Goal: Information Seeking & Learning: Learn about a topic

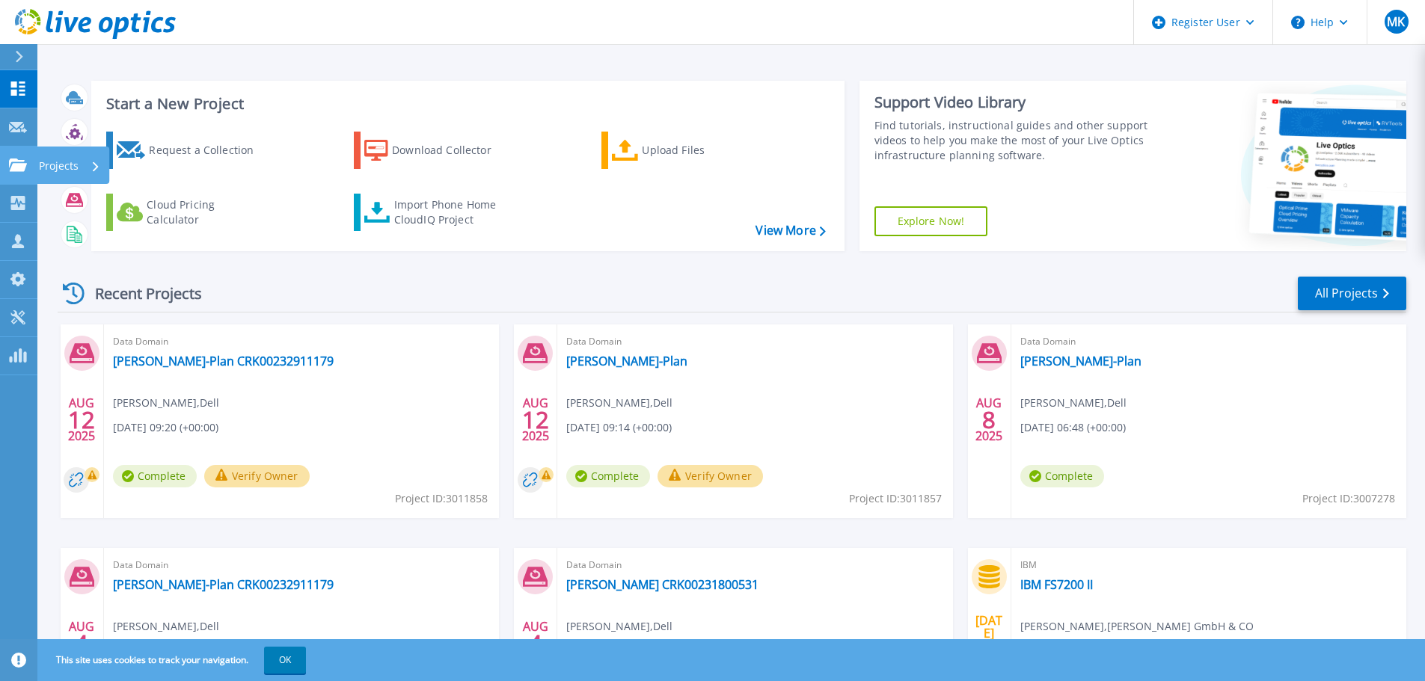
click at [19, 165] on icon at bounding box center [18, 165] width 18 height 13
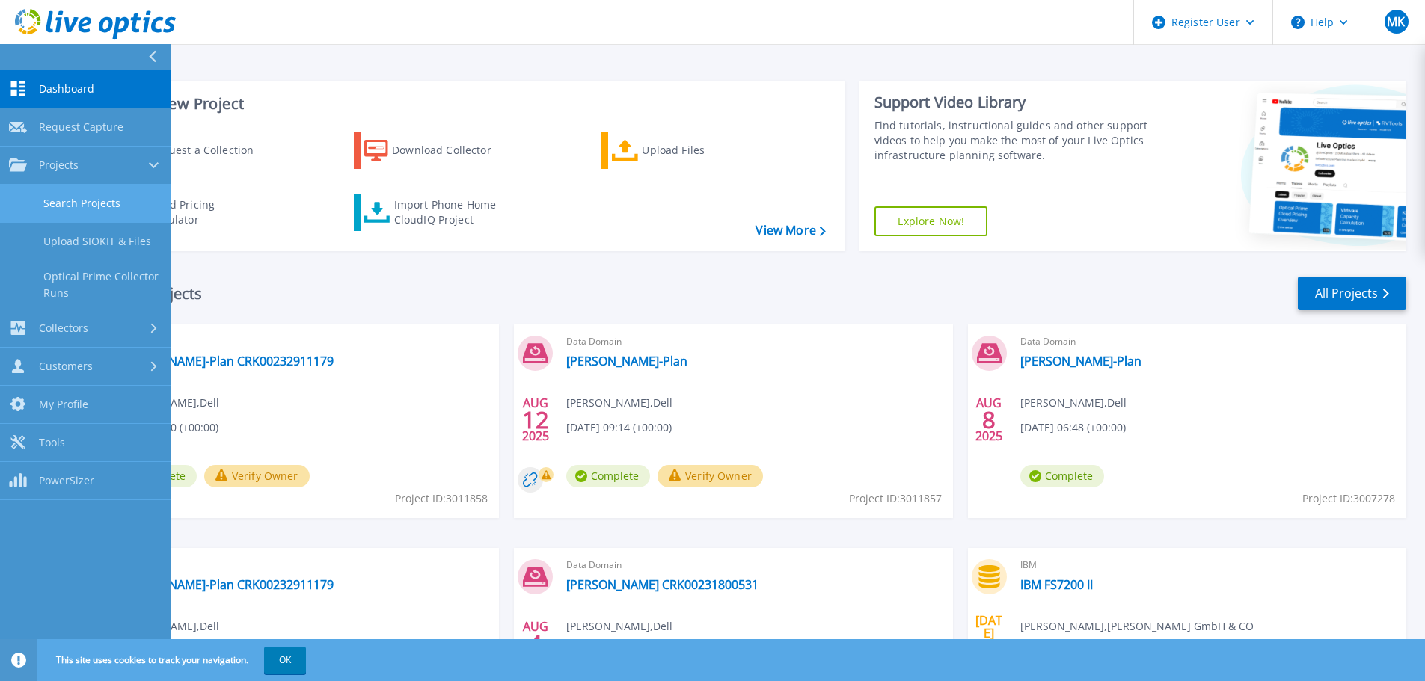
click at [57, 203] on link "Search Projects" at bounding box center [85, 204] width 171 height 38
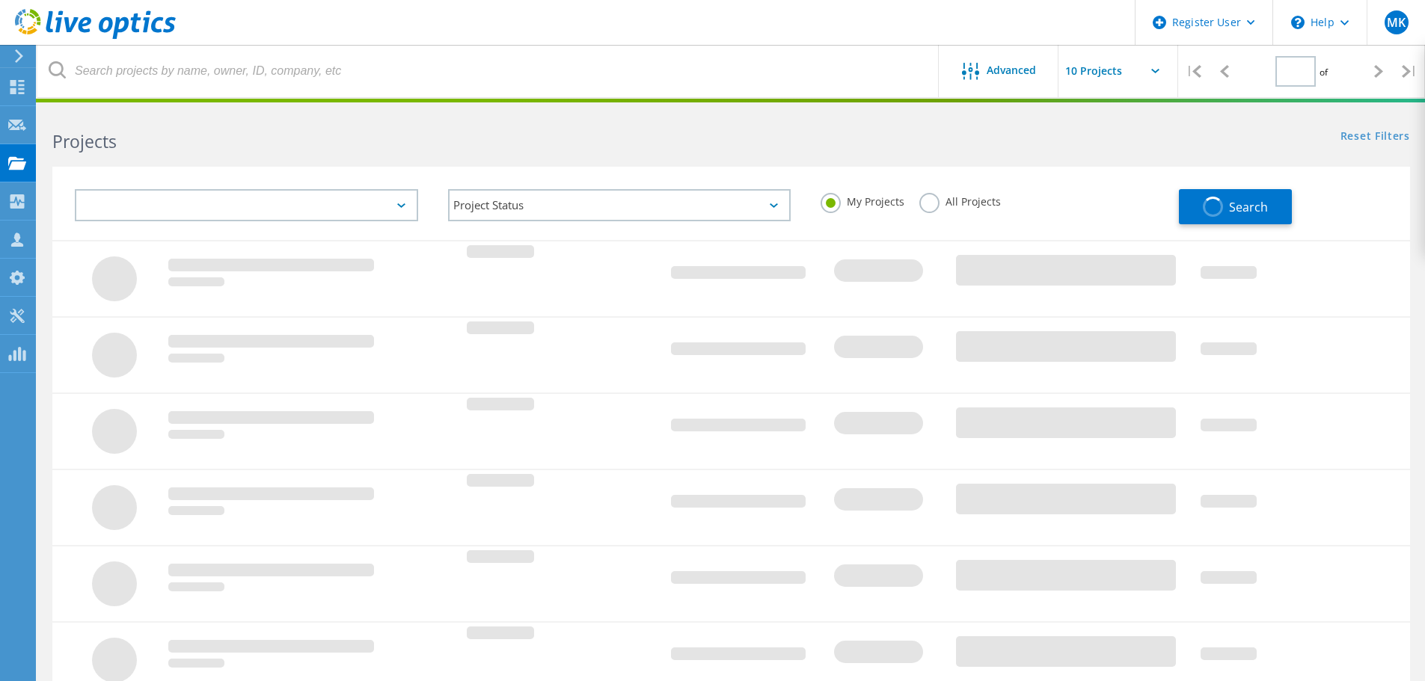
type input "1"
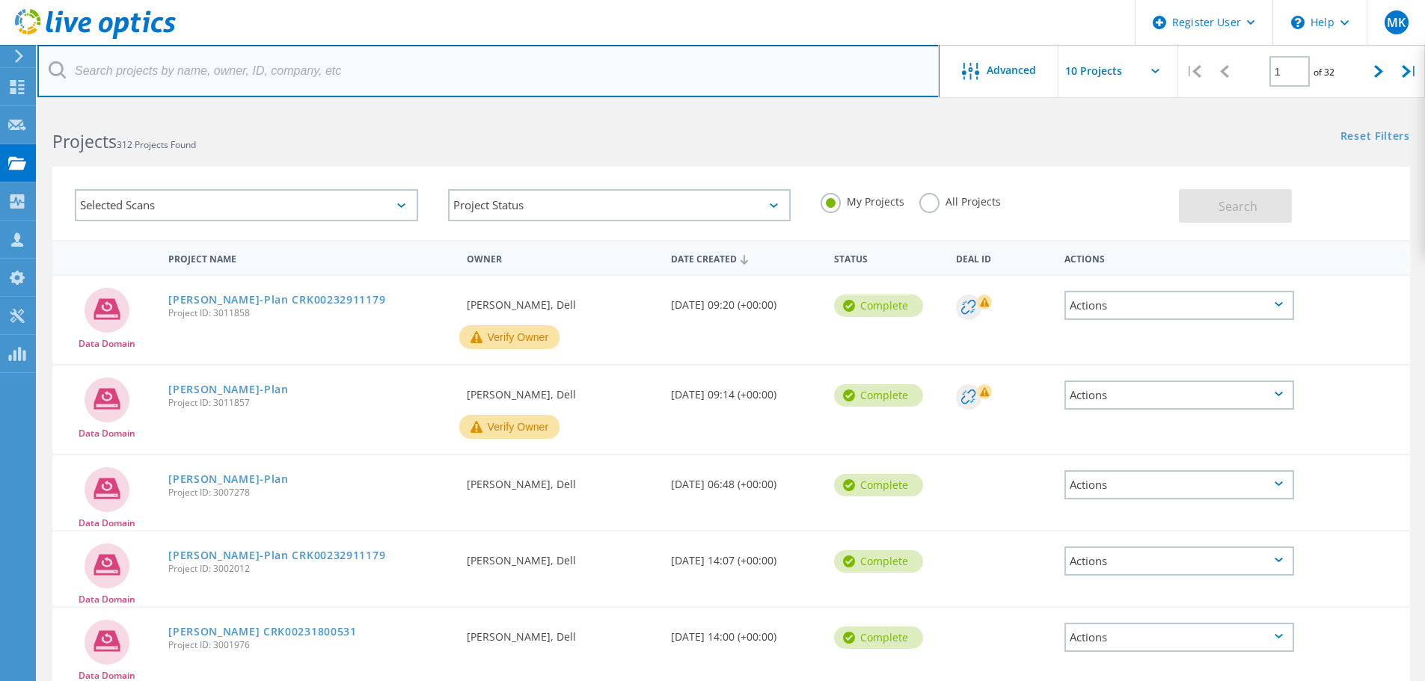
click at [146, 90] on input "text" at bounding box center [488, 71] width 902 height 52
type input "scheidt"
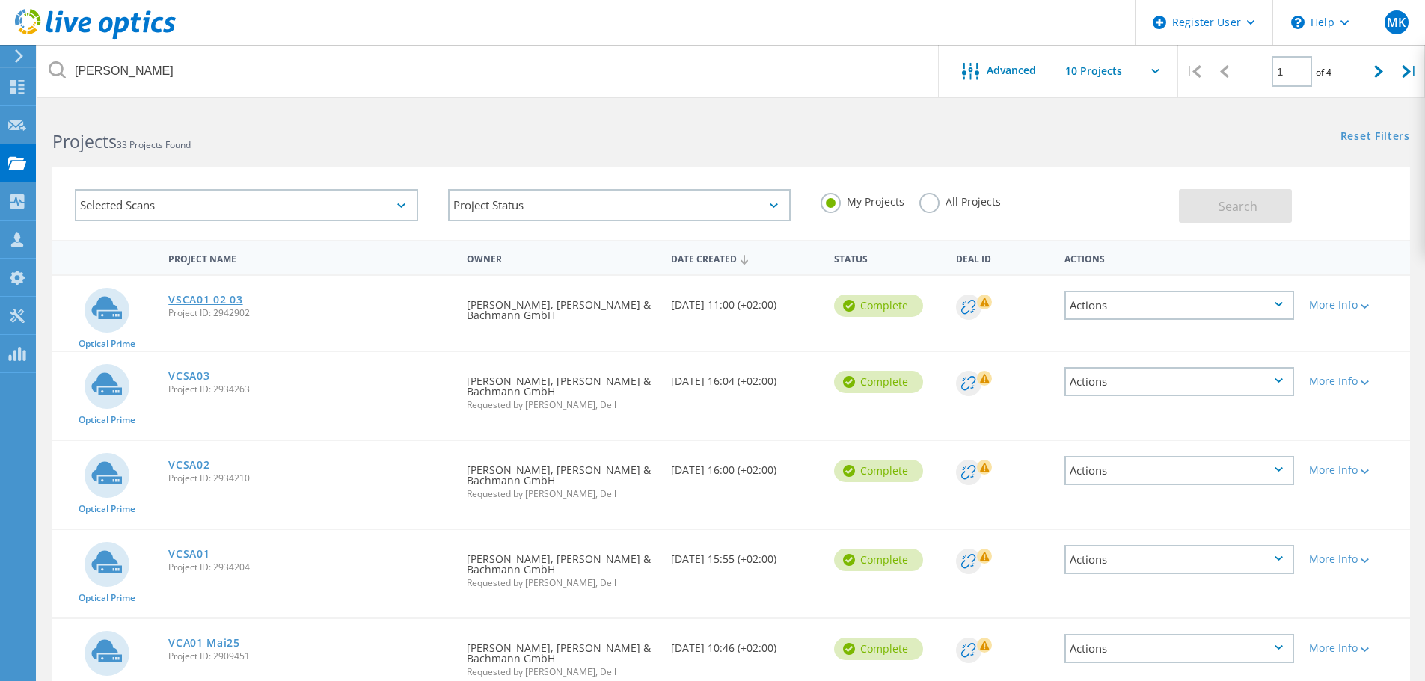
click at [216, 301] on link "VSCA01 02 03" at bounding box center [205, 300] width 74 height 10
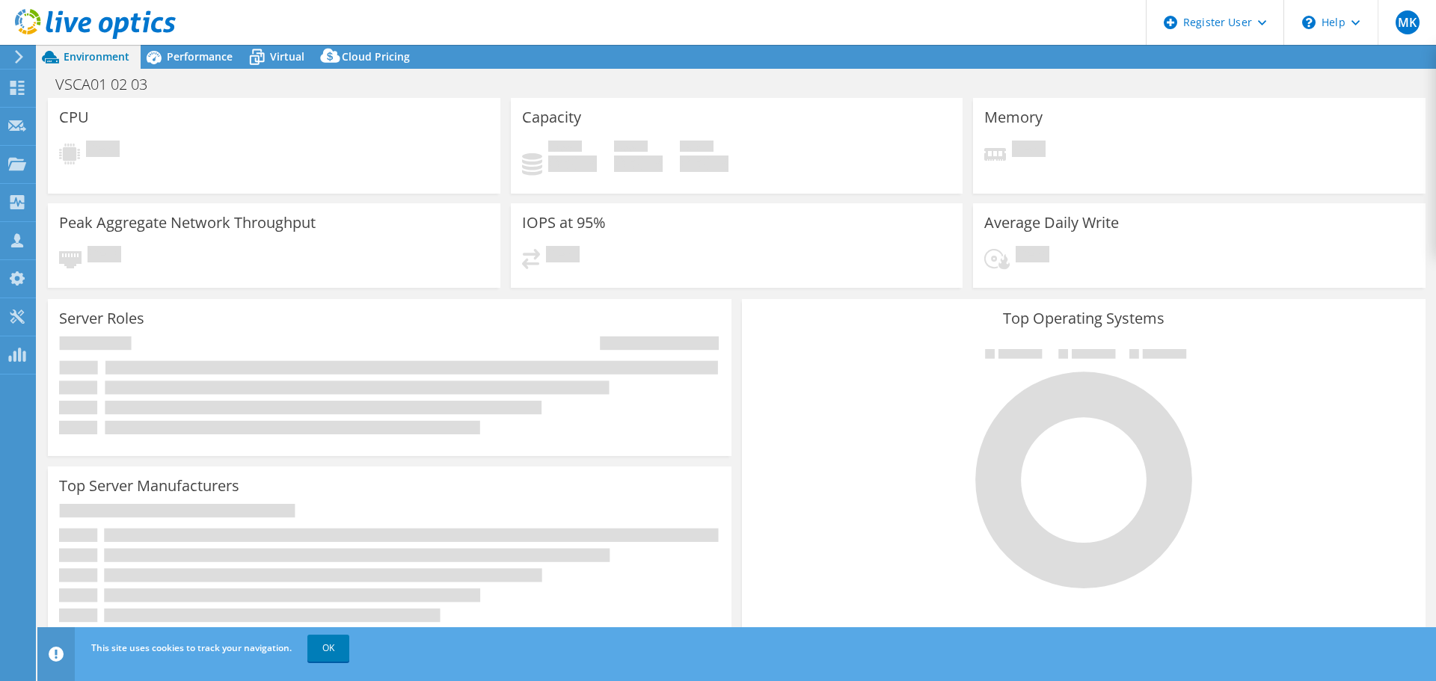
select select "EUFrankfurt"
select select "USD"
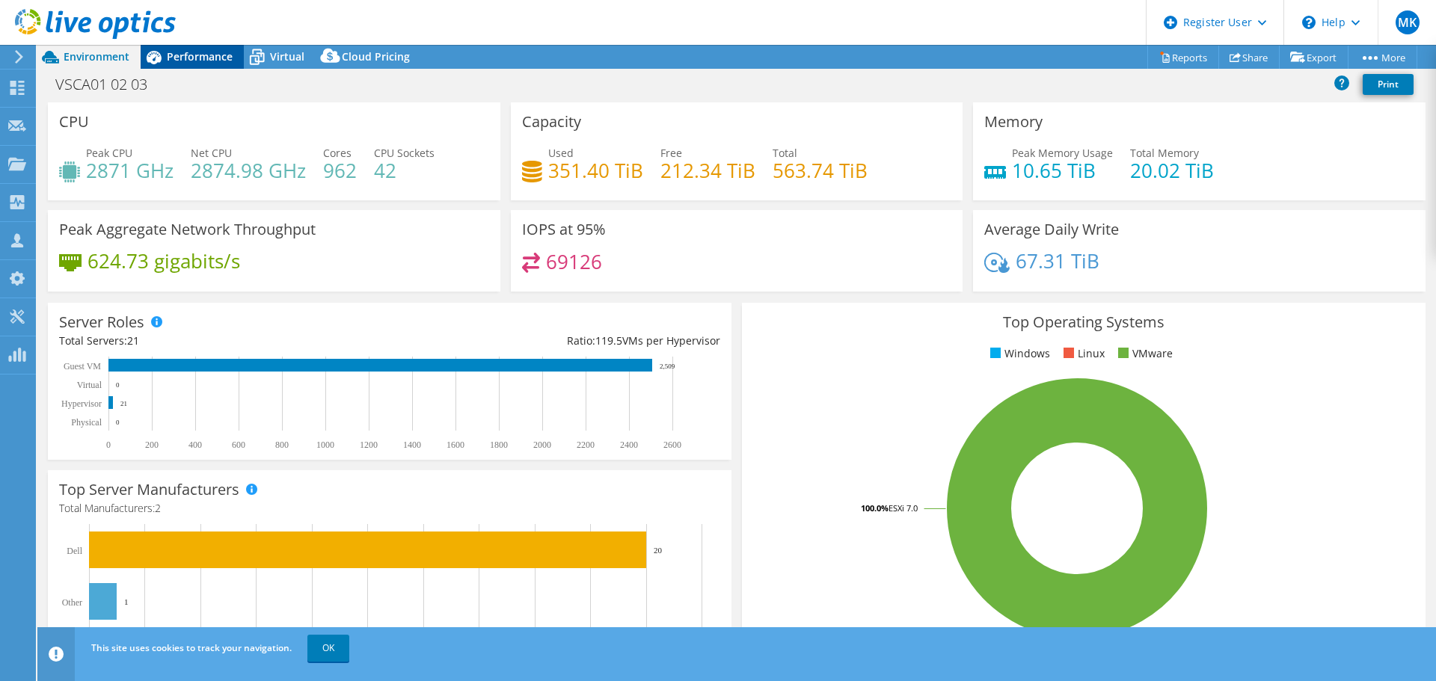
click at [168, 51] on span "Performance" at bounding box center [200, 56] width 66 height 14
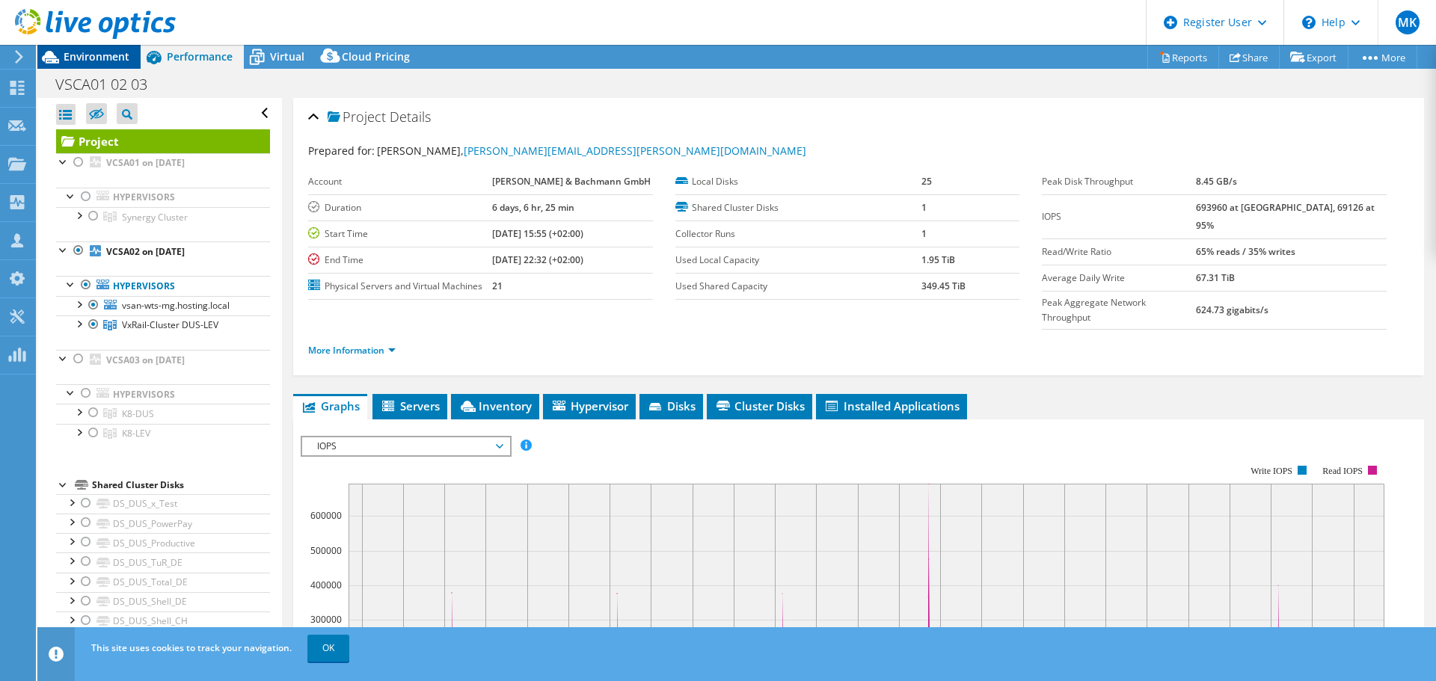
click at [99, 52] on span "Environment" at bounding box center [97, 56] width 66 height 14
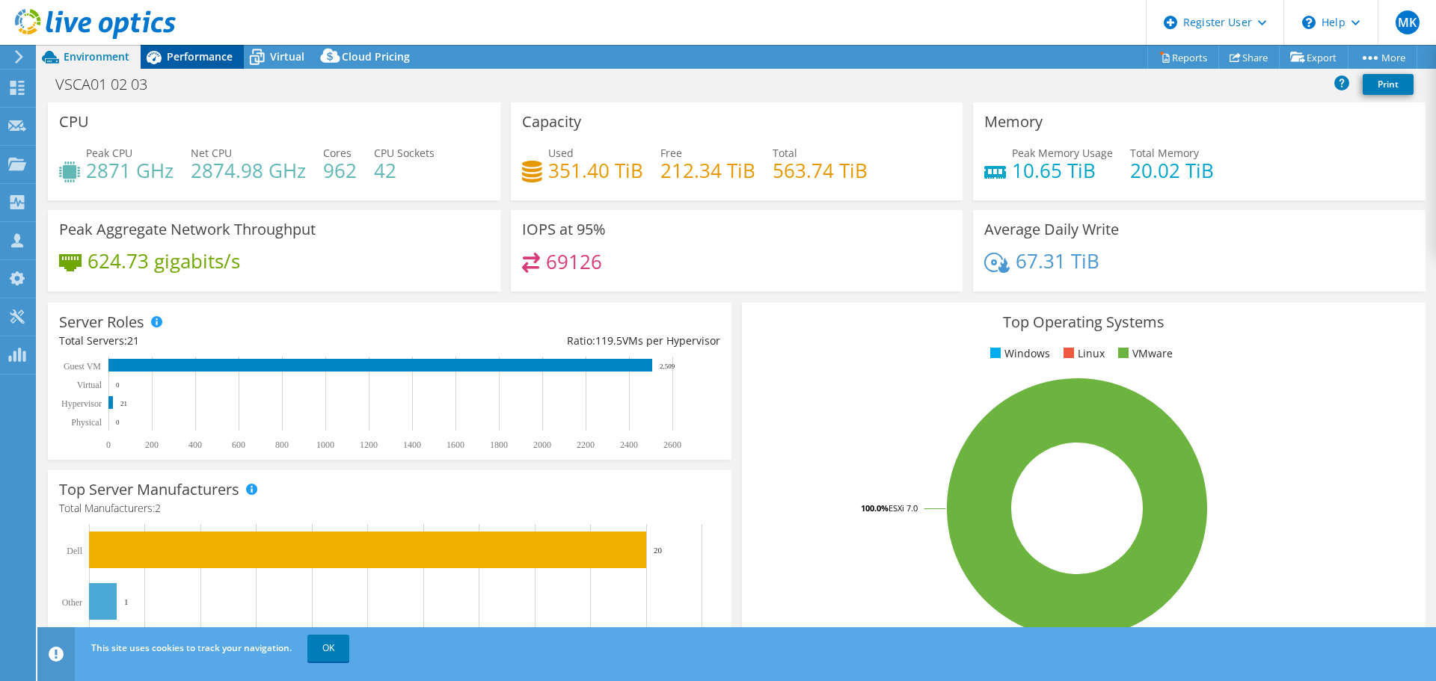
click at [197, 61] on span "Performance" at bounding box center [200, 56] width 66 height 14
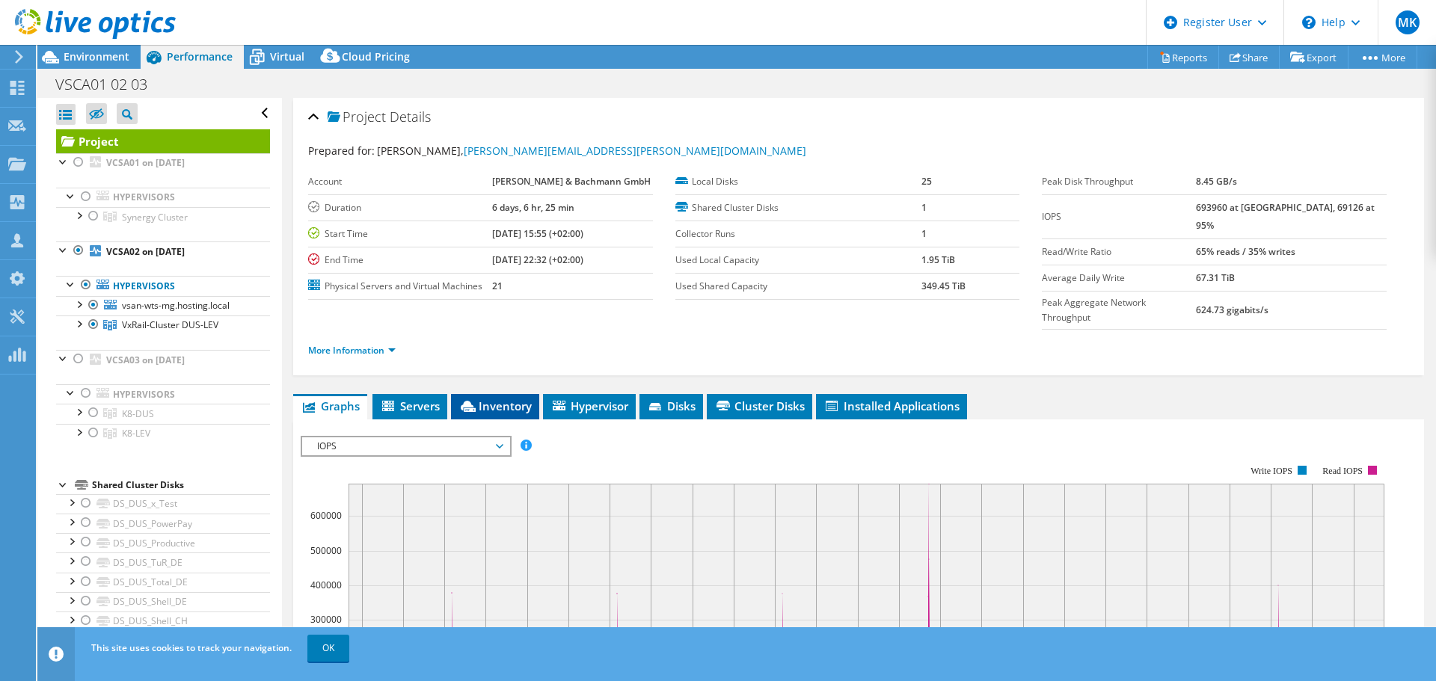
click at [488, 399] on span "Inventory" at bounding box center [495, 406] width 73 height 15
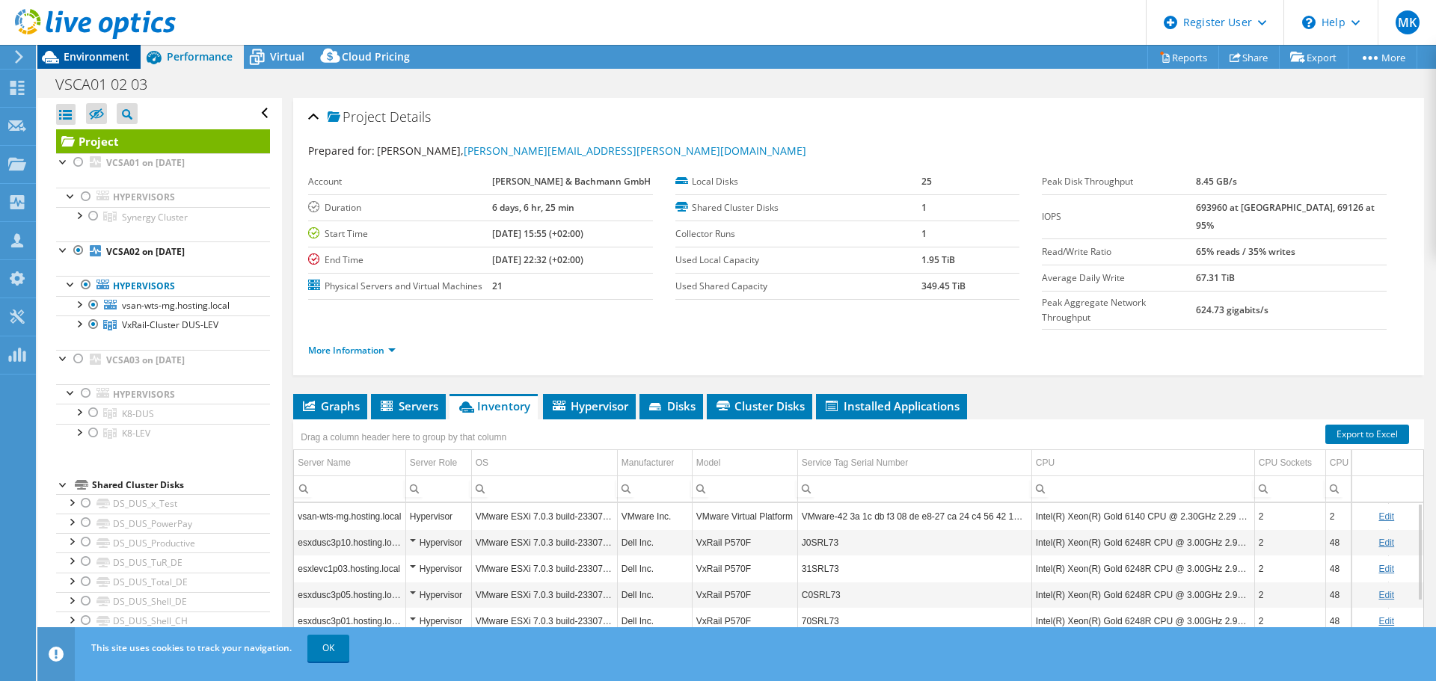
click at [61, 54] on icon at bounding box center [50, 57] width 26 height 26
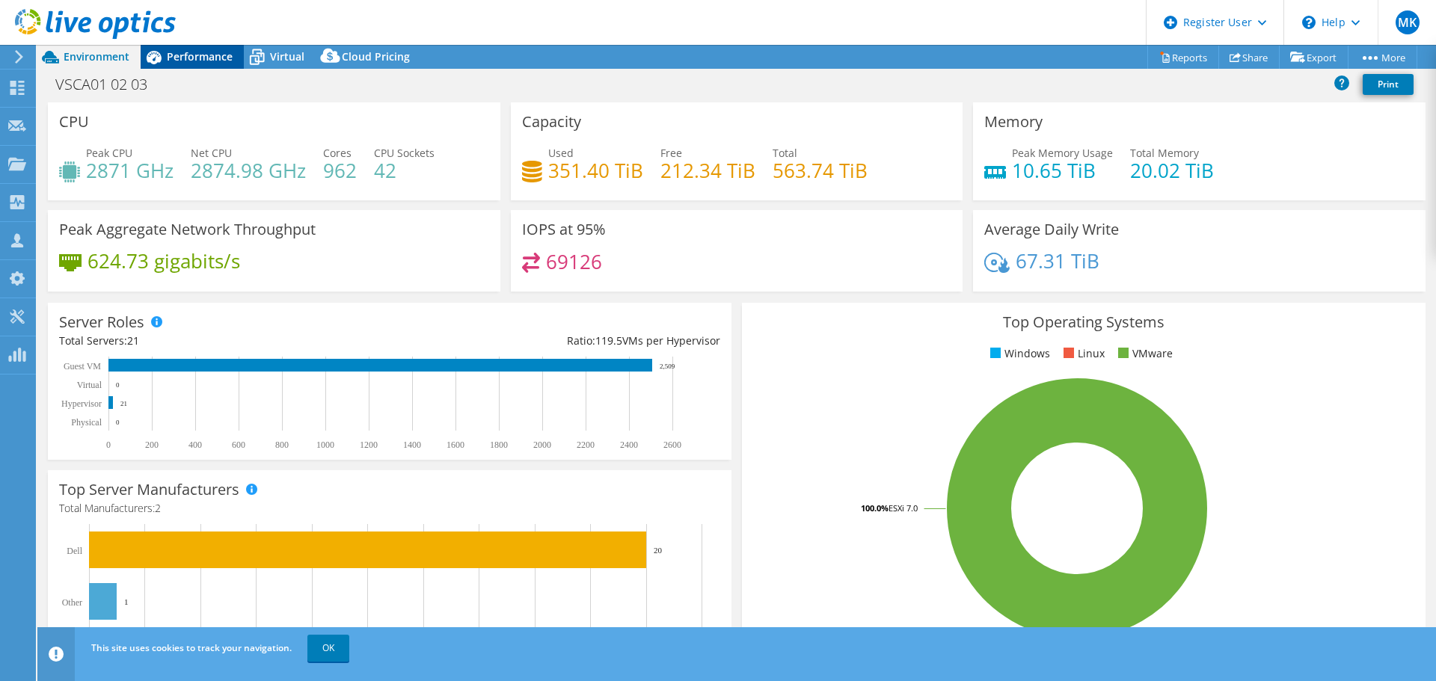
click at [196, 52] on span "Performance" at bounding box center [200, 56] width 66 height 14
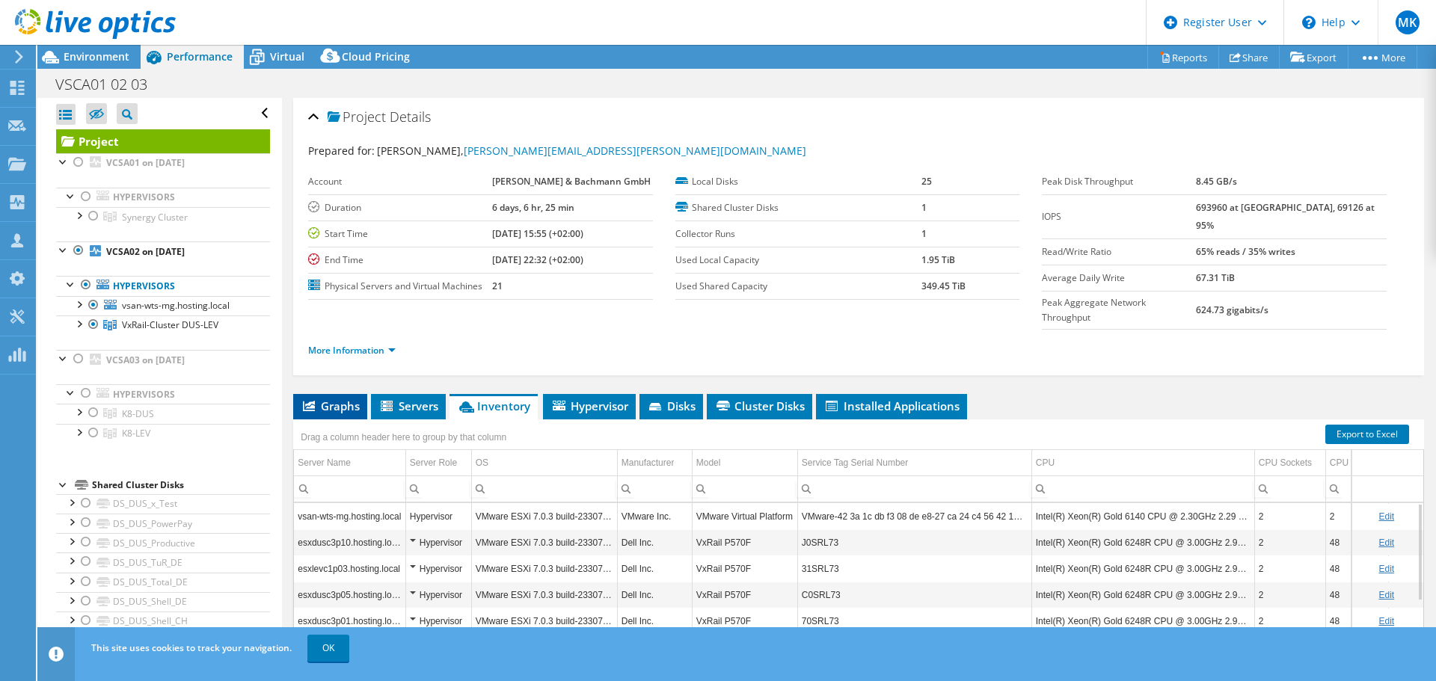
click at [336, 399] on span "Graphs" at bounding box center [330, 406] width 59 height 15
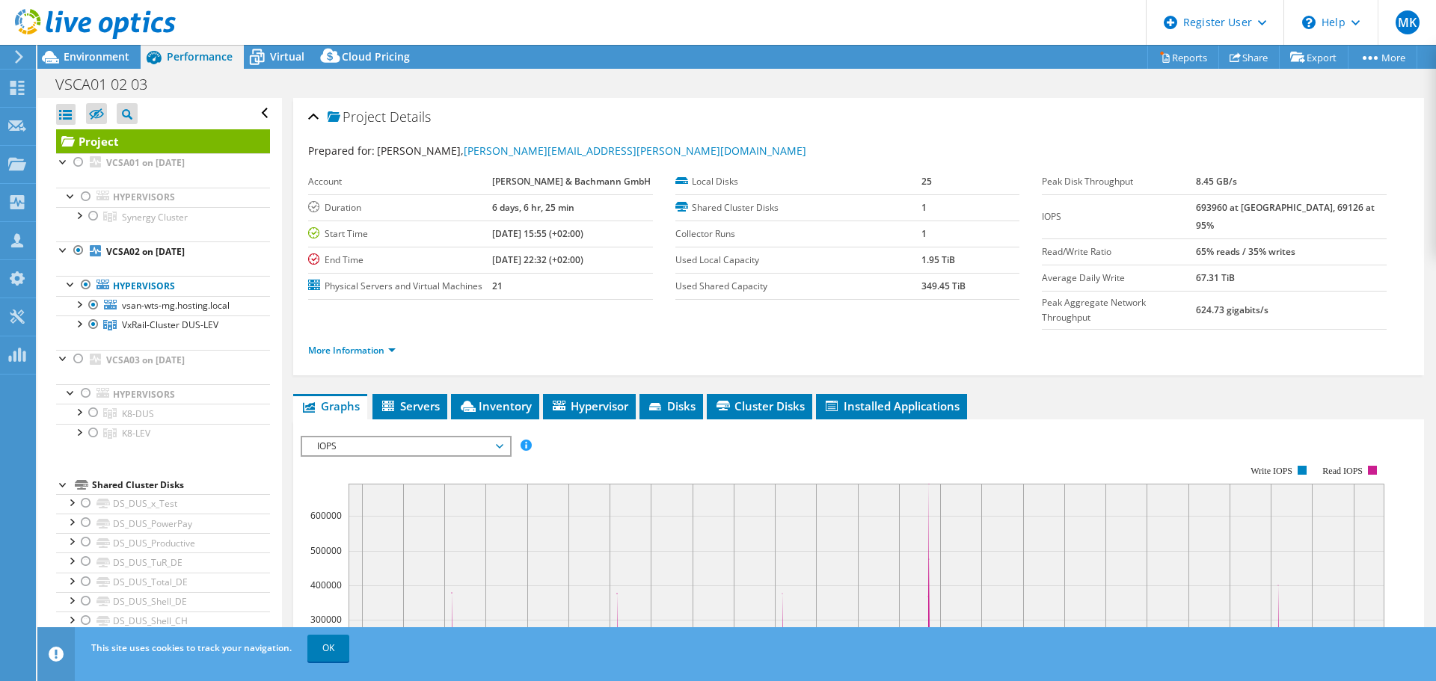
click at [365, 438] on span "IOPS" at bounding box center [406, 447] width 192 height 18
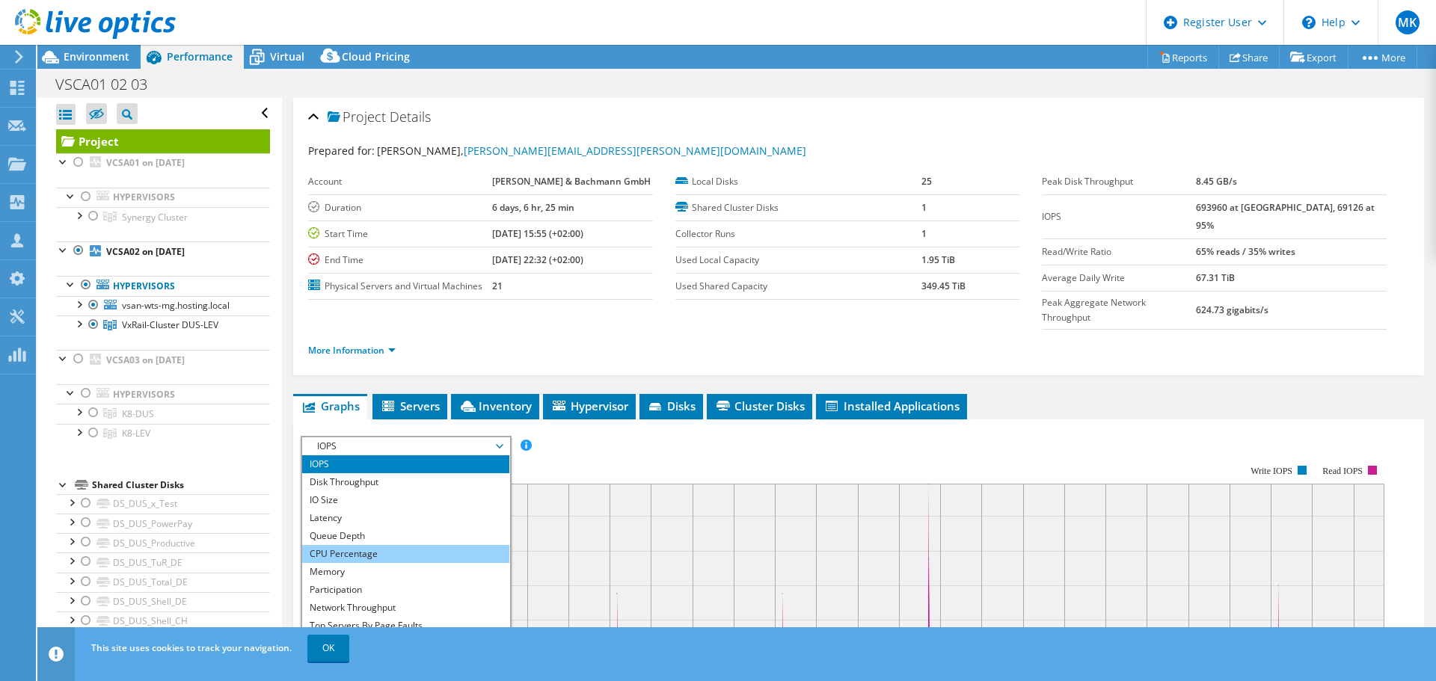
click at [349, 545] on li "CPU Percentage" at bounding box center [405, 554] width 207 height 18
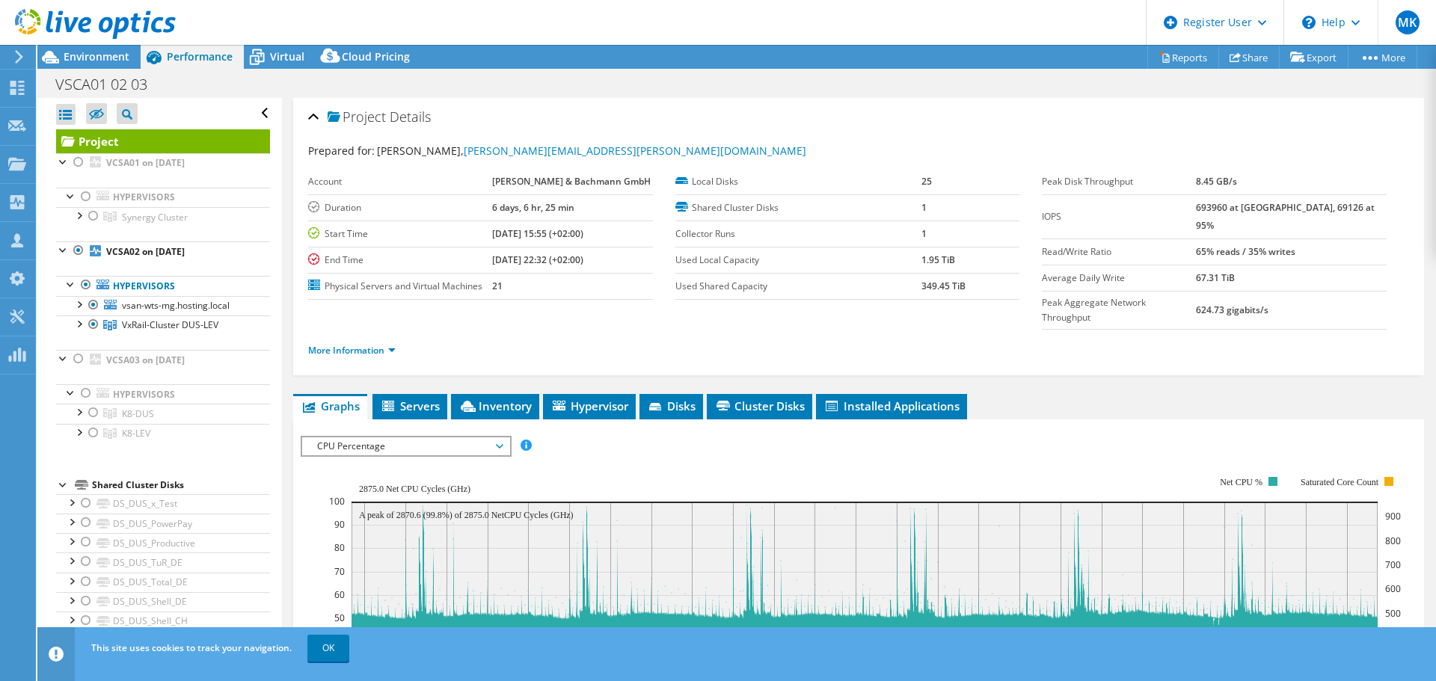
scroll to position [299, 0]
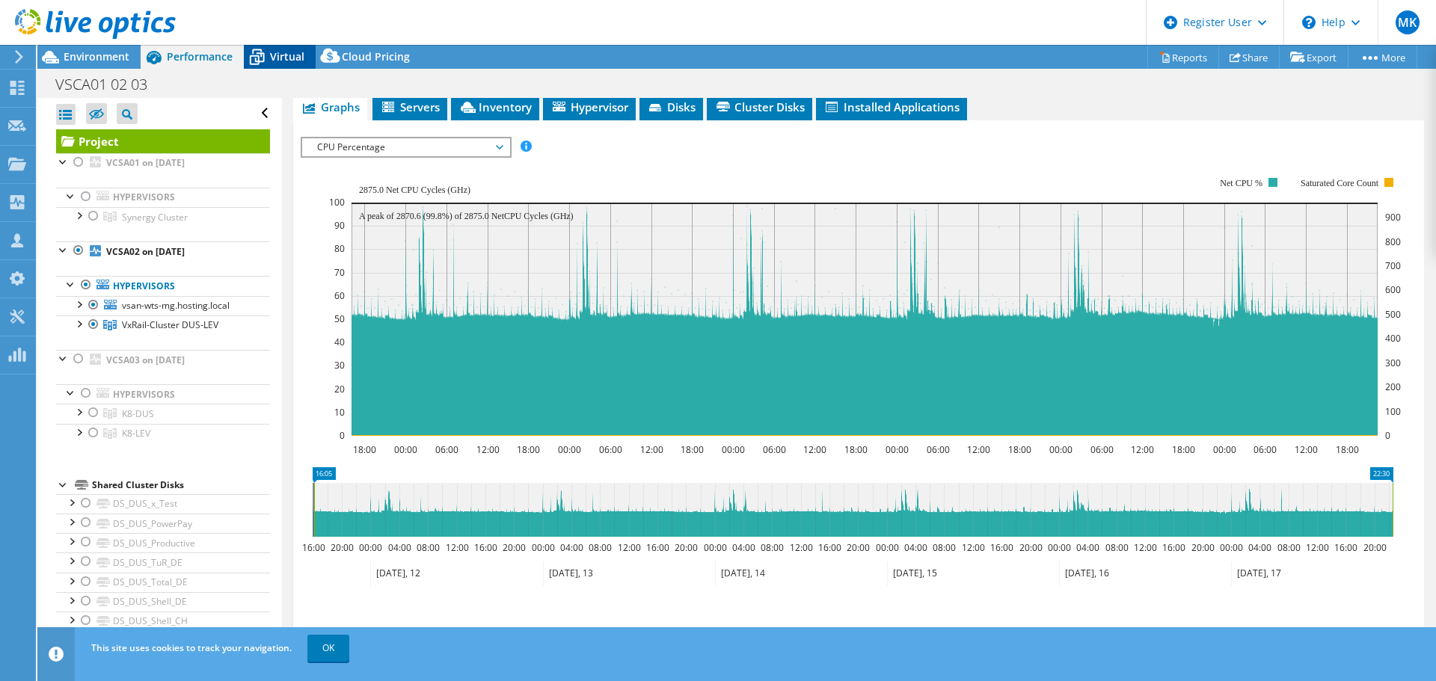
click at [266, 48] on icon at bounding box center [257, 57] width 26 height 26
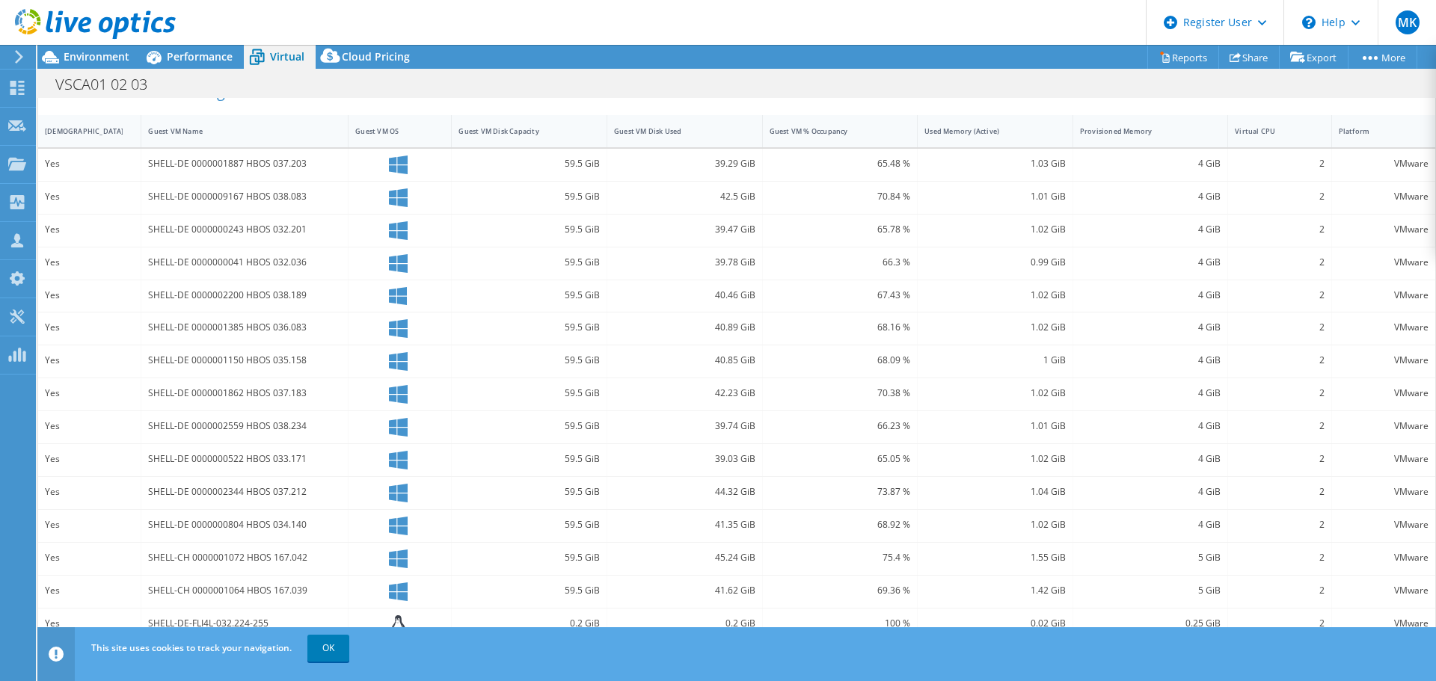
scroll to position [0, 0]
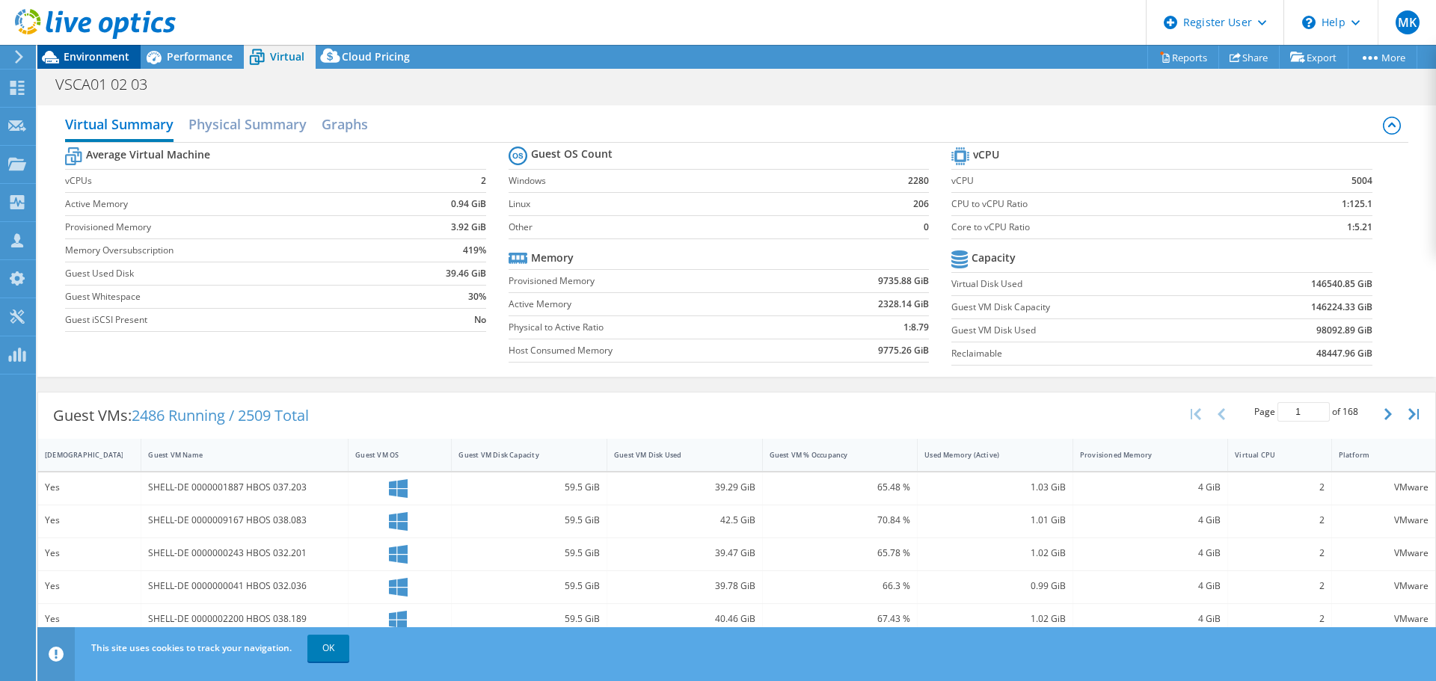
click at [86, 55] on span "Environment" at bounding box center [97, 56] width 66 height 14
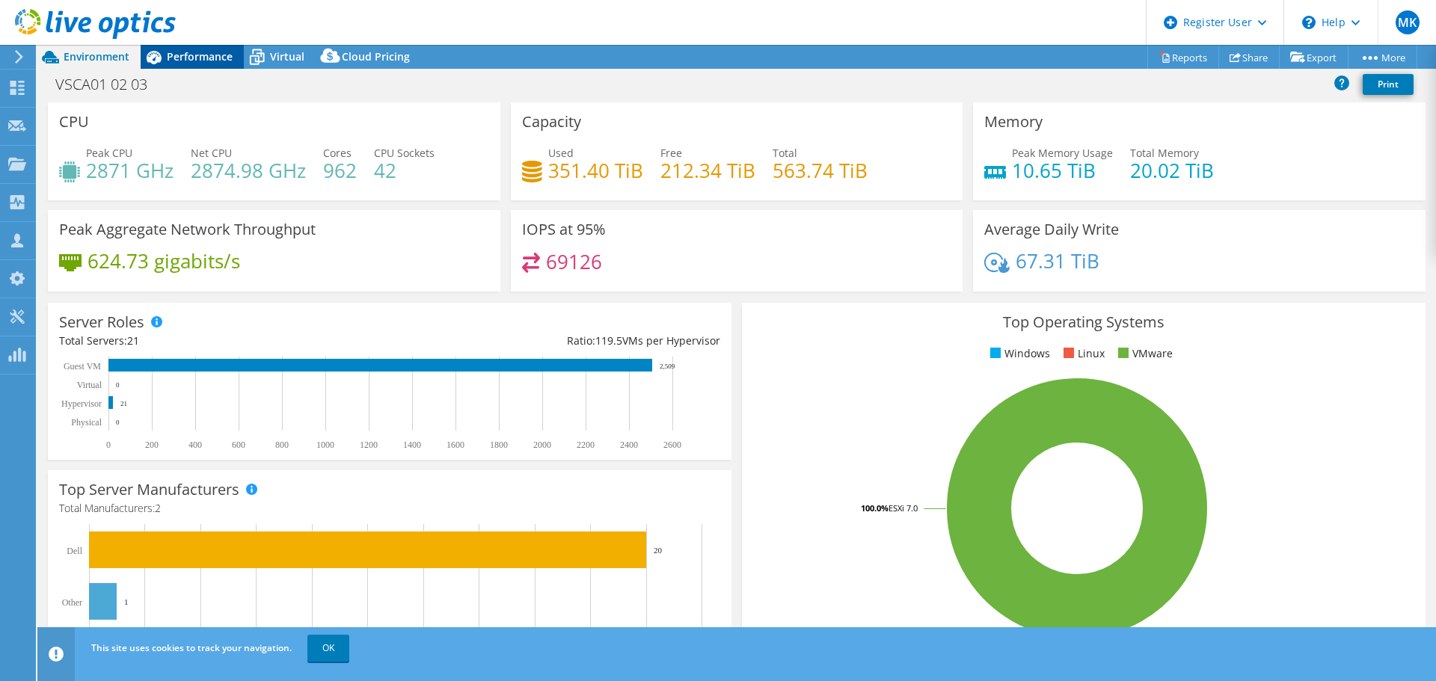
click at [189, 61] on span "Performance" at bounding box center [200, 56] width 66 height 14
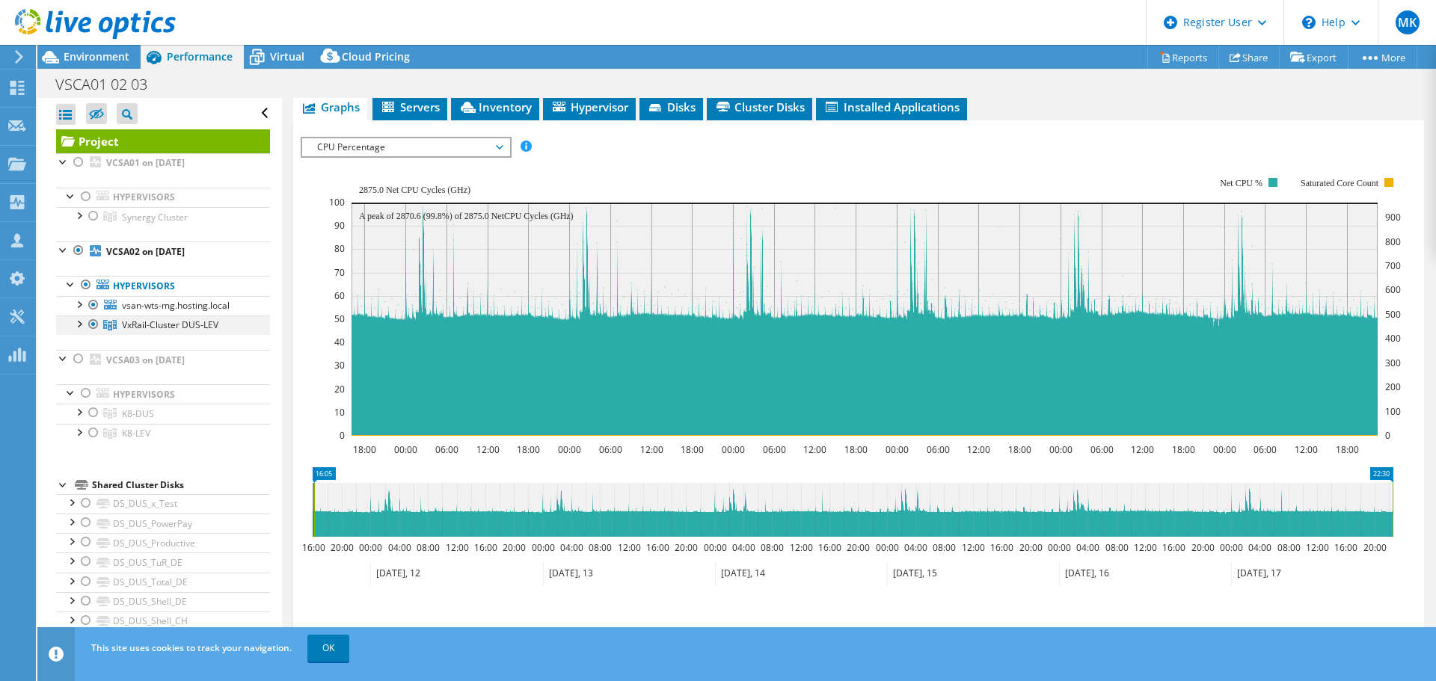
click at [73, 323] on div at bounding box center [78, 323] width 15 height 15
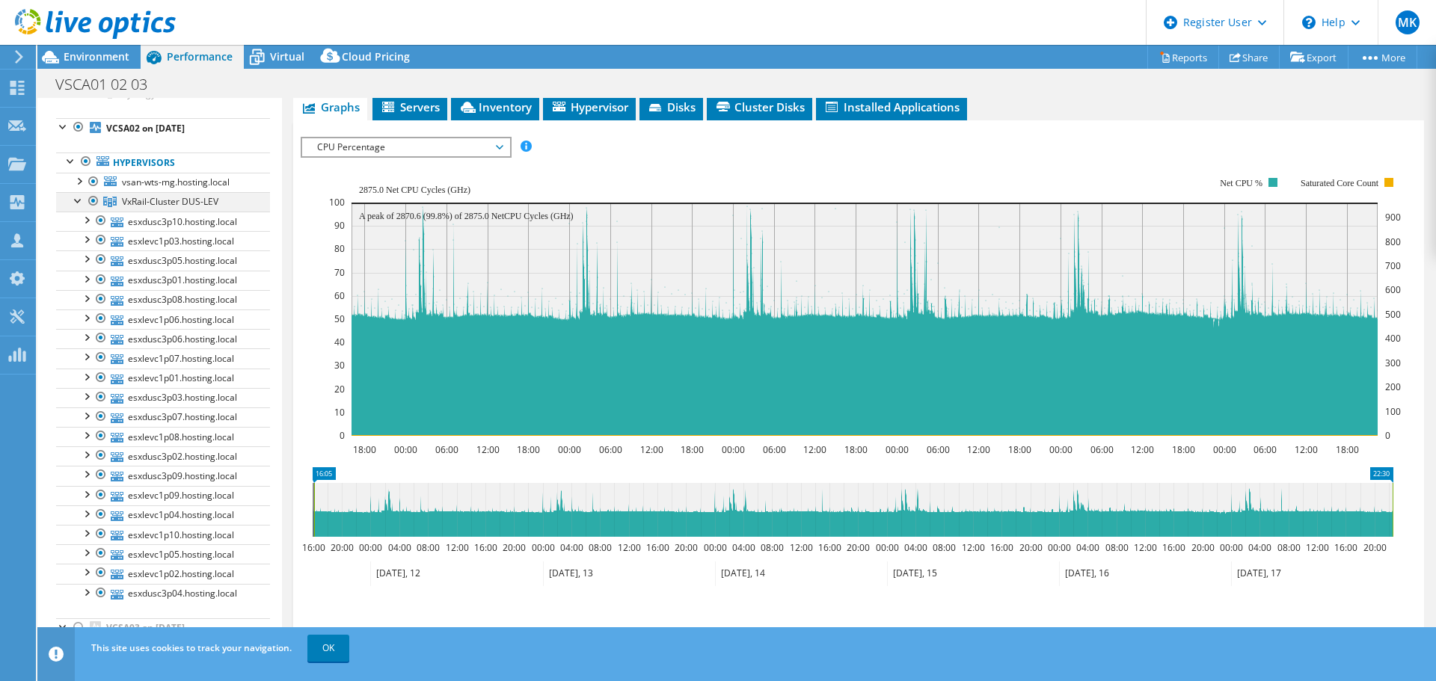
scroll to position [150, 0]
click at [98, 197] on div at bounding box center [101, 195] width 15 height 18
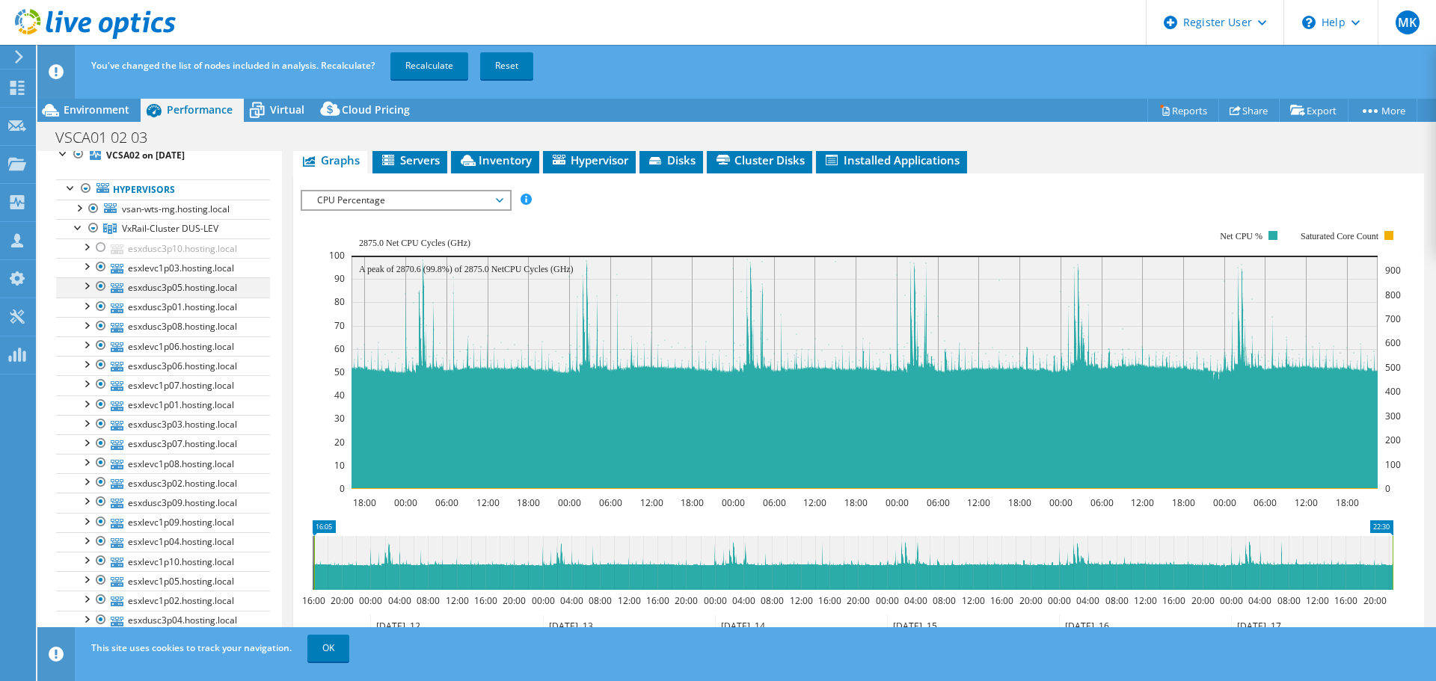
click at [103, 290] on div at bounding box center [101, 287] width 15 height 18
click at [102, 310] on div at bounding box center [101, 307] width 15 height 18
click at [100, 325] on div at bounding box center [101, 326] width 15 height 18
click at [101, 365] on div at bounding box center [101, 365] width 15 height 18
click at [103, 428] on div at bounding box center [101, 424] width 15 height 18
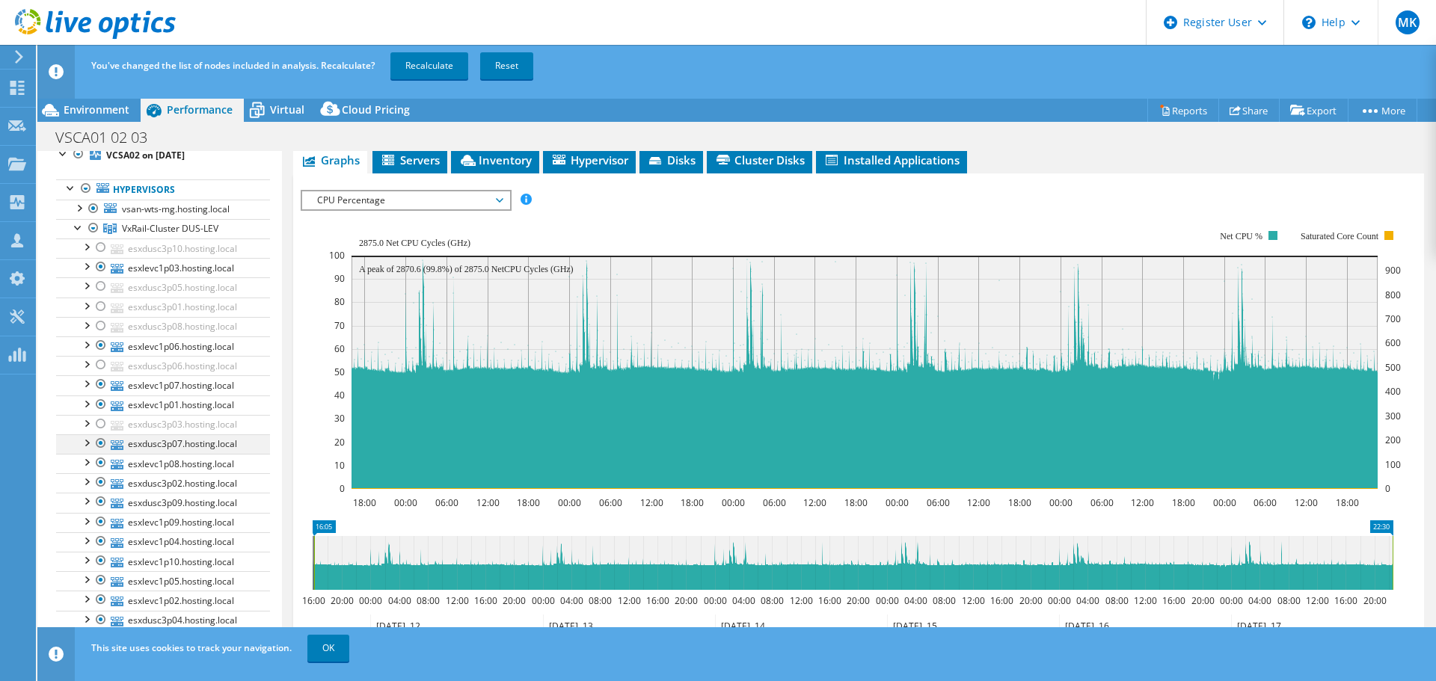
click at [104, 440] on div at bounding box center [101, 444] width 15 height 18
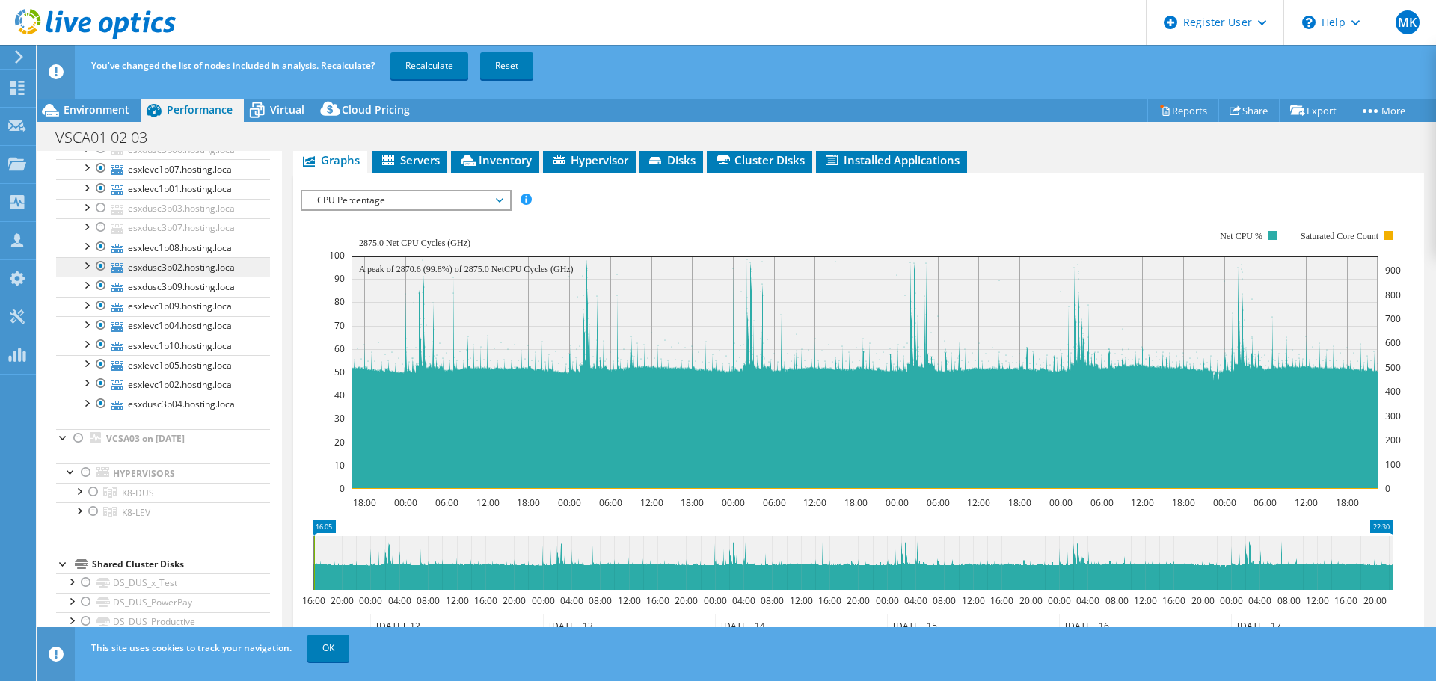
scroll to position [374, 0]
click at [97, 260] on div at bounding box center [101, 258] width 15 height 18
click at [98, 276] on div at bounding box center [101, 278] width 15 height 18
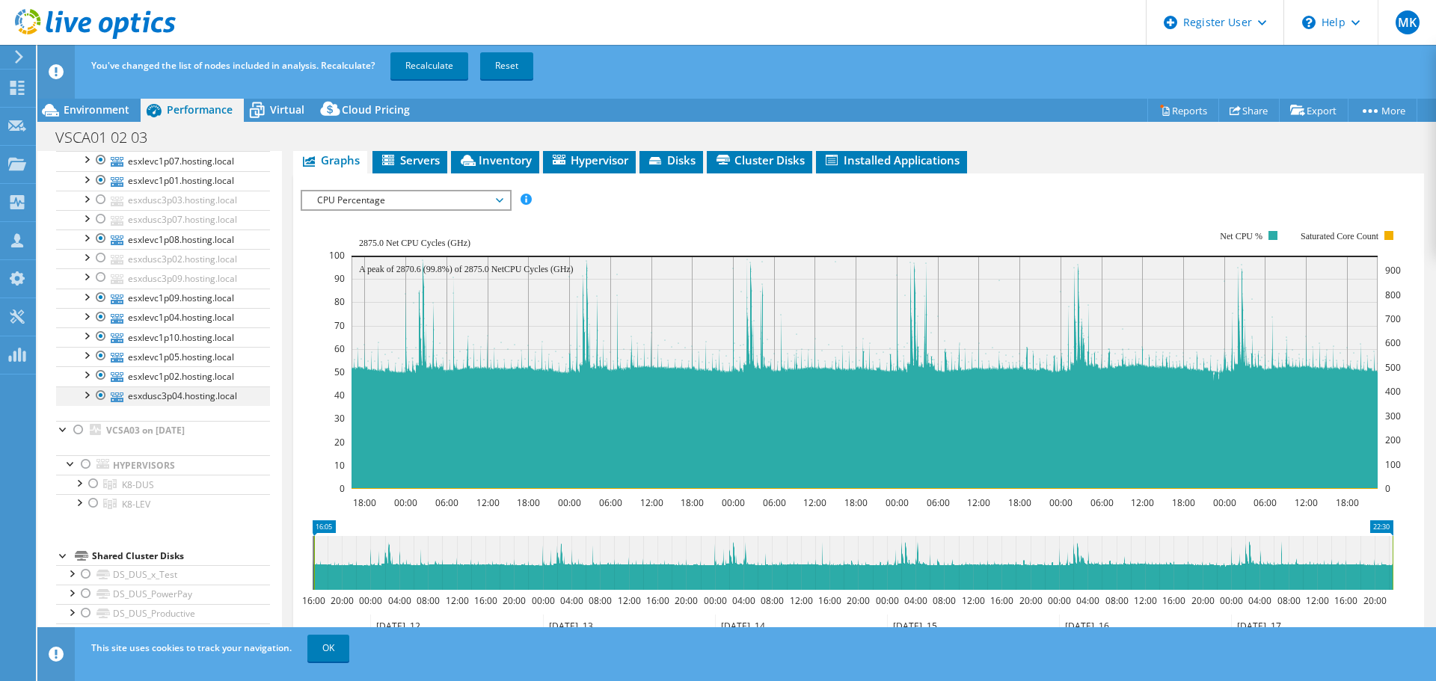
click at [96, 396] on div at bounding box center [101, 396] width 15 height 18
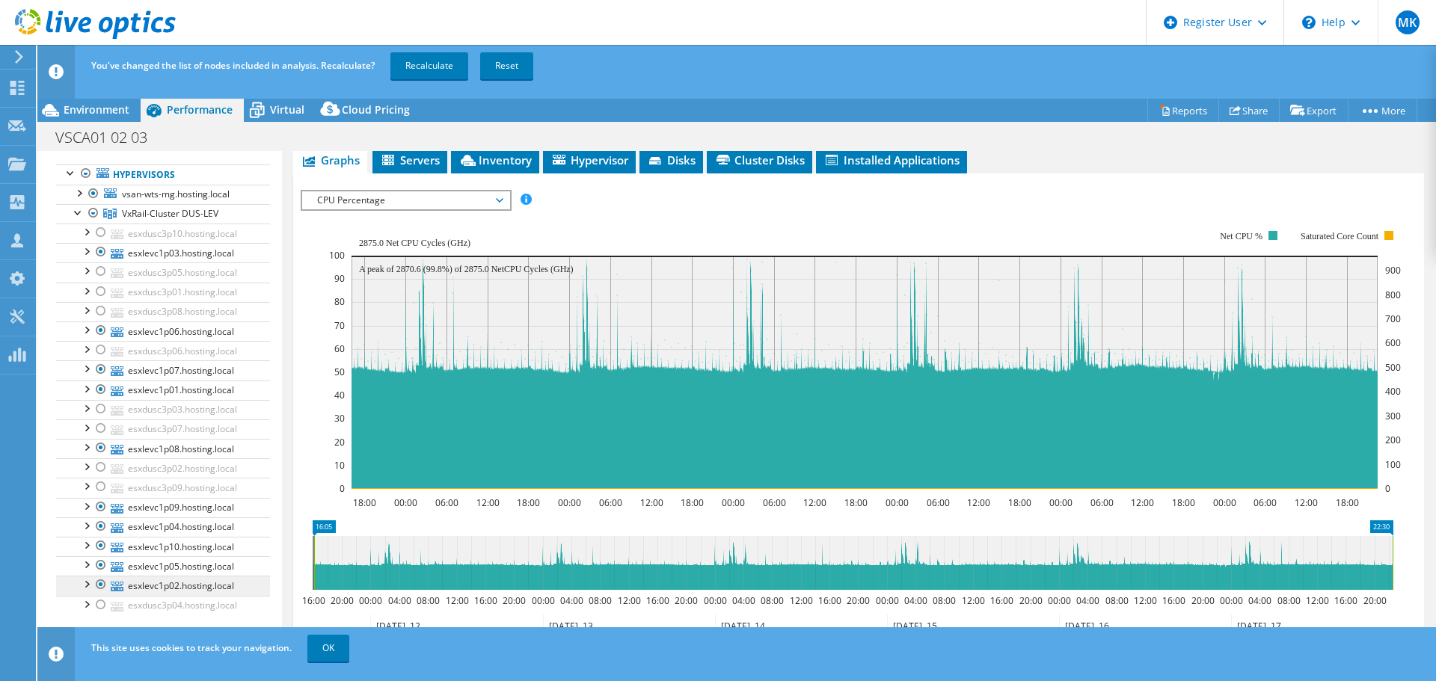
scroll to position [150, 0]
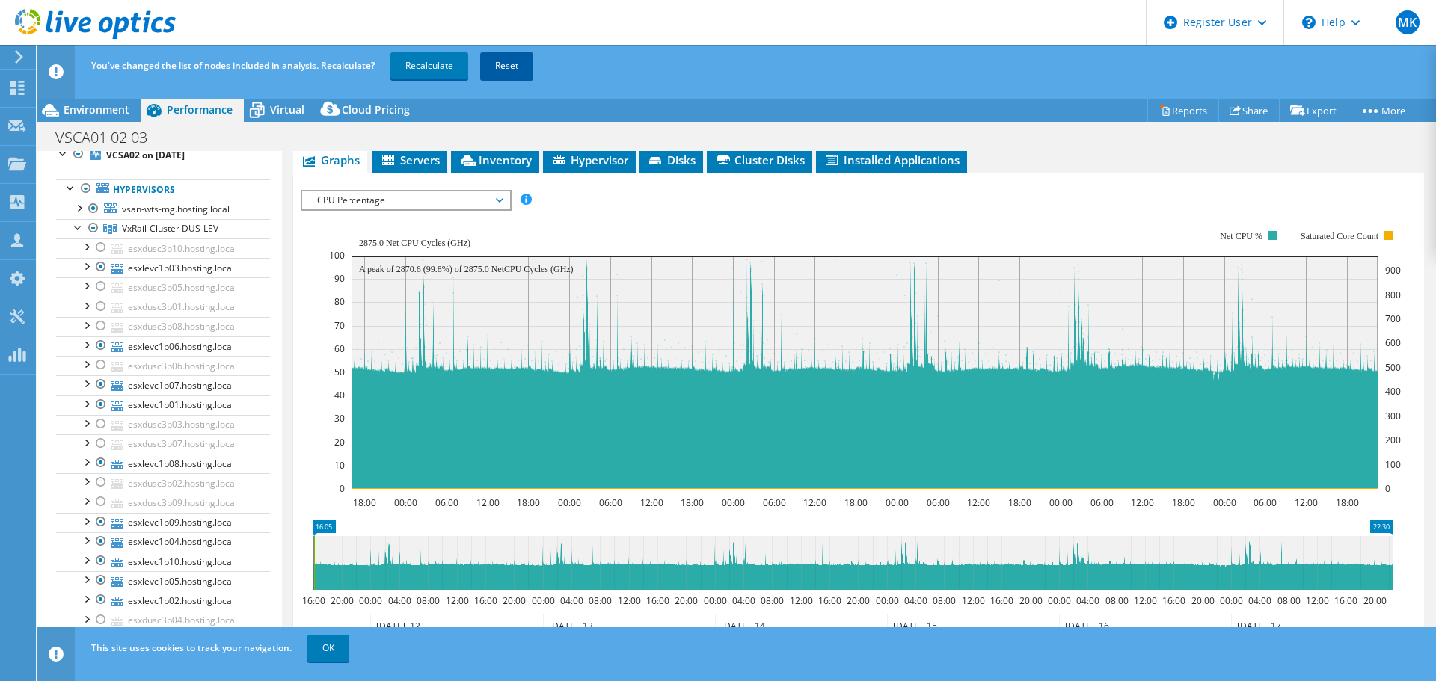
click at [504, 68] on link "Reset" at bounding box center [506, 65] width 53 height 27
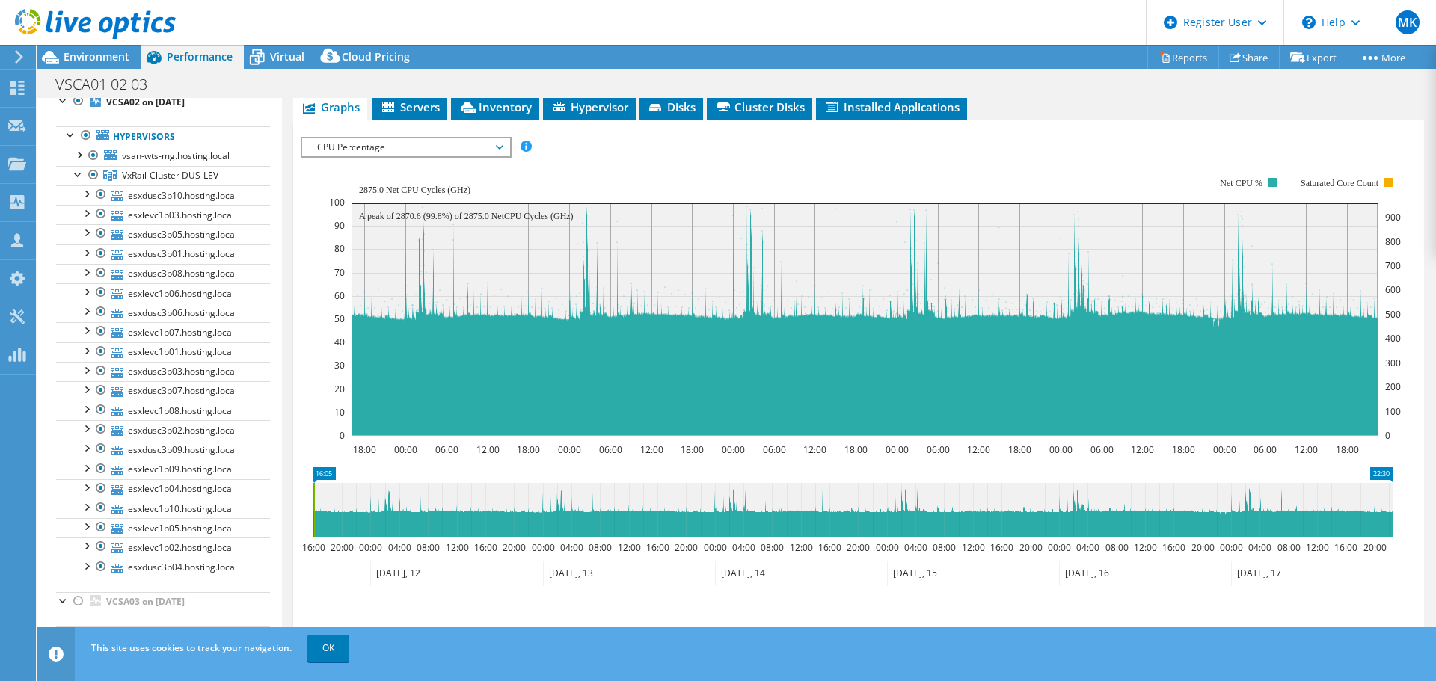
click at [450, 138] on span "CPU Percentage" at bounding box center [406, 147] width 192 height 18
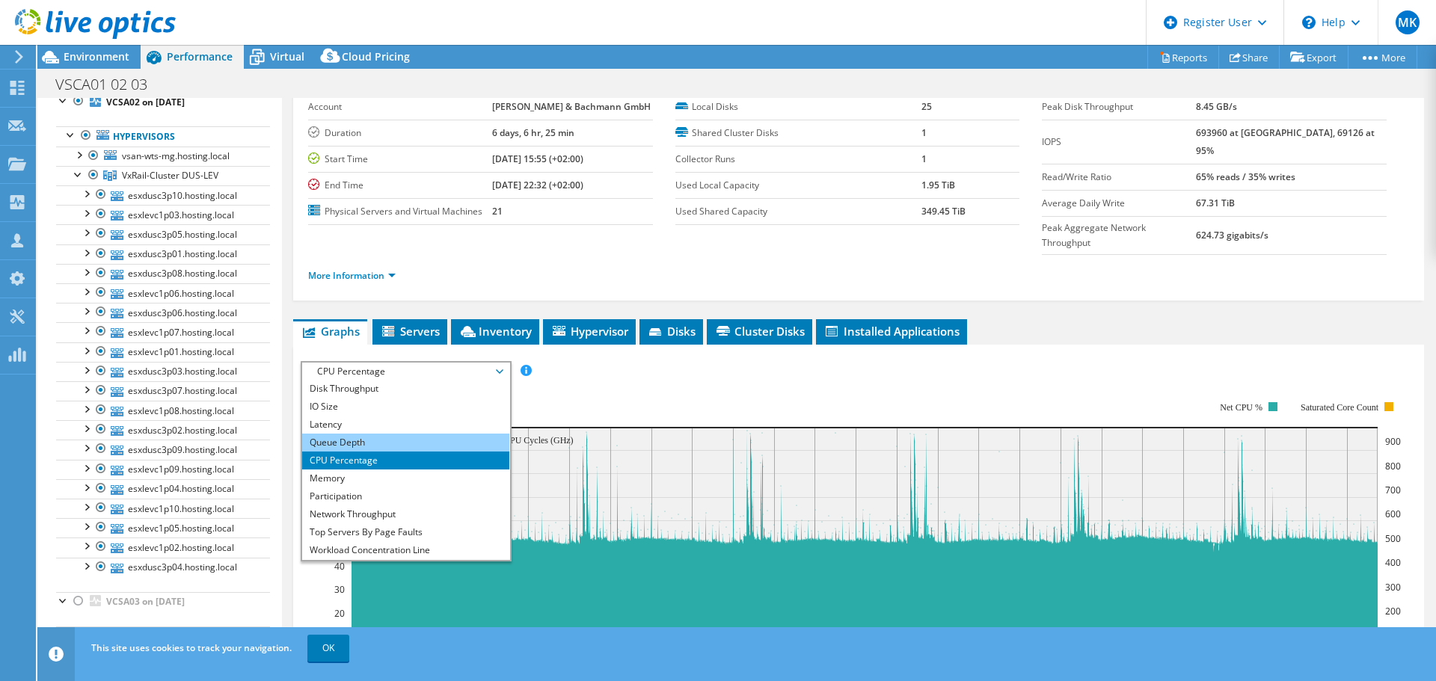
scroll to position [0, 0]
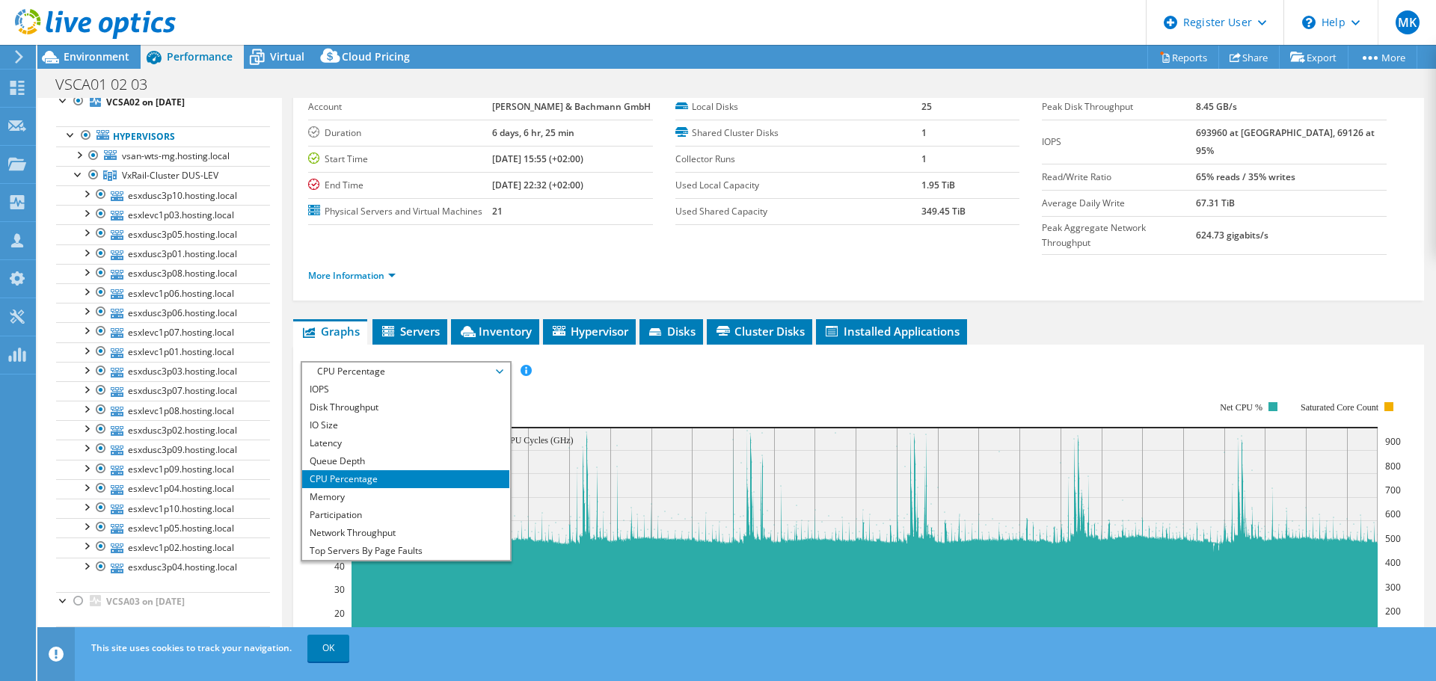
click at [434, 264] on ul "More Information" at bounding box center [858, 274] width 1101 height 20
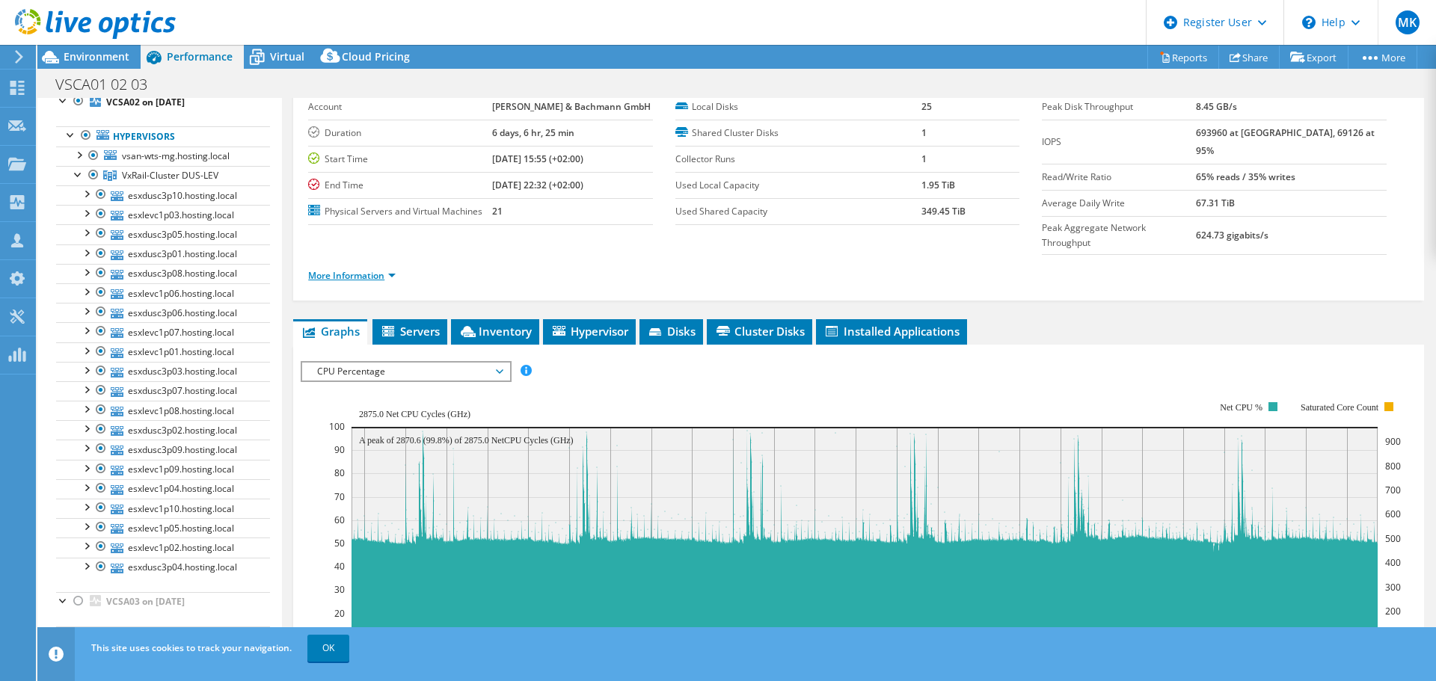
click at [384, 269] on link "More Information" at bounding box center [352, 275] width 88 height 13
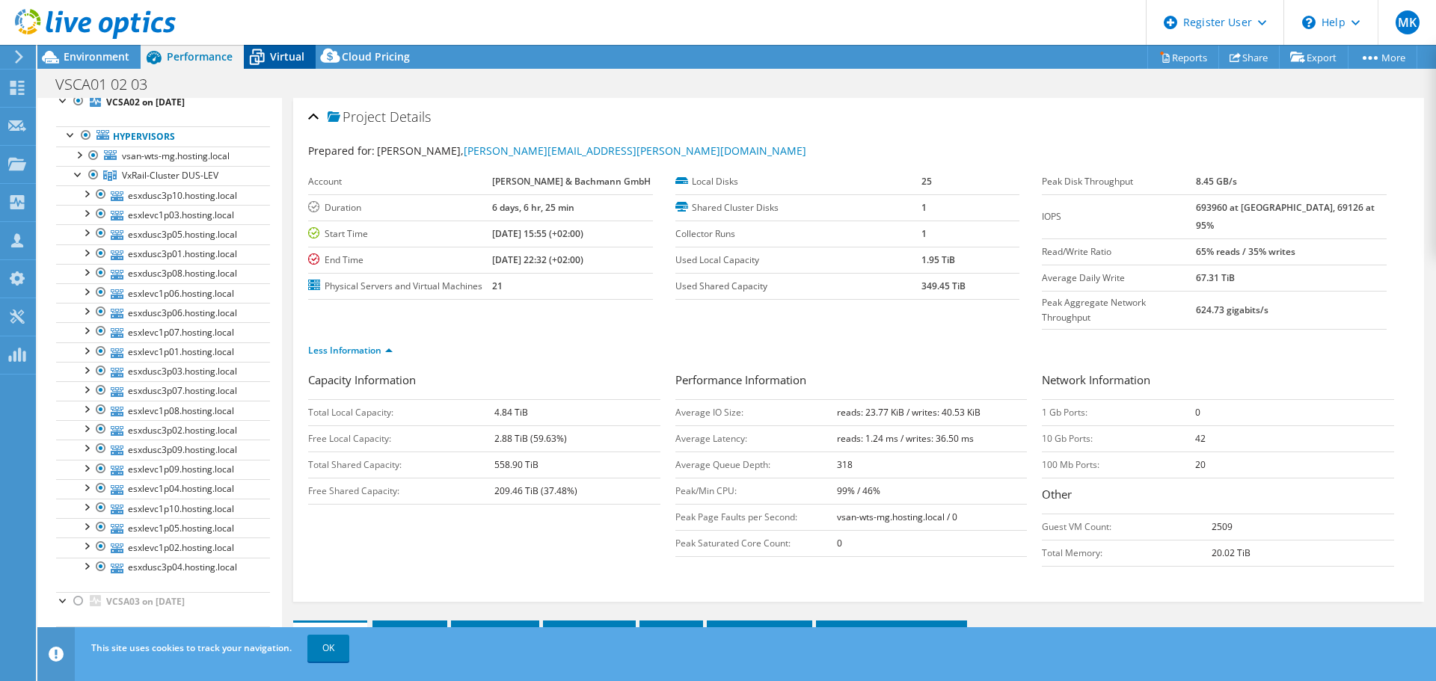
click at [265, 56] on icon at bounding box center [257, 57] width 26 height 26
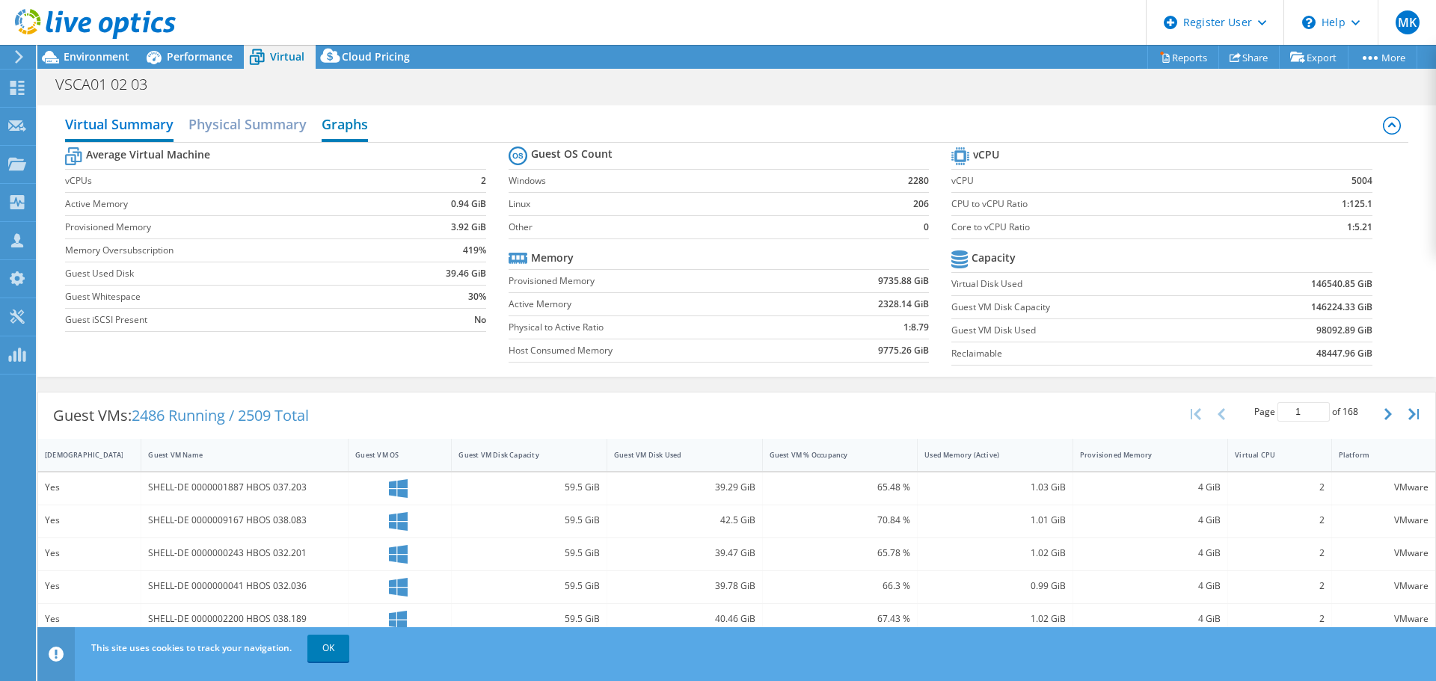
click at [328, 126] on h2 "Graphs" at bounding box center [345, 125] width 46 height 33
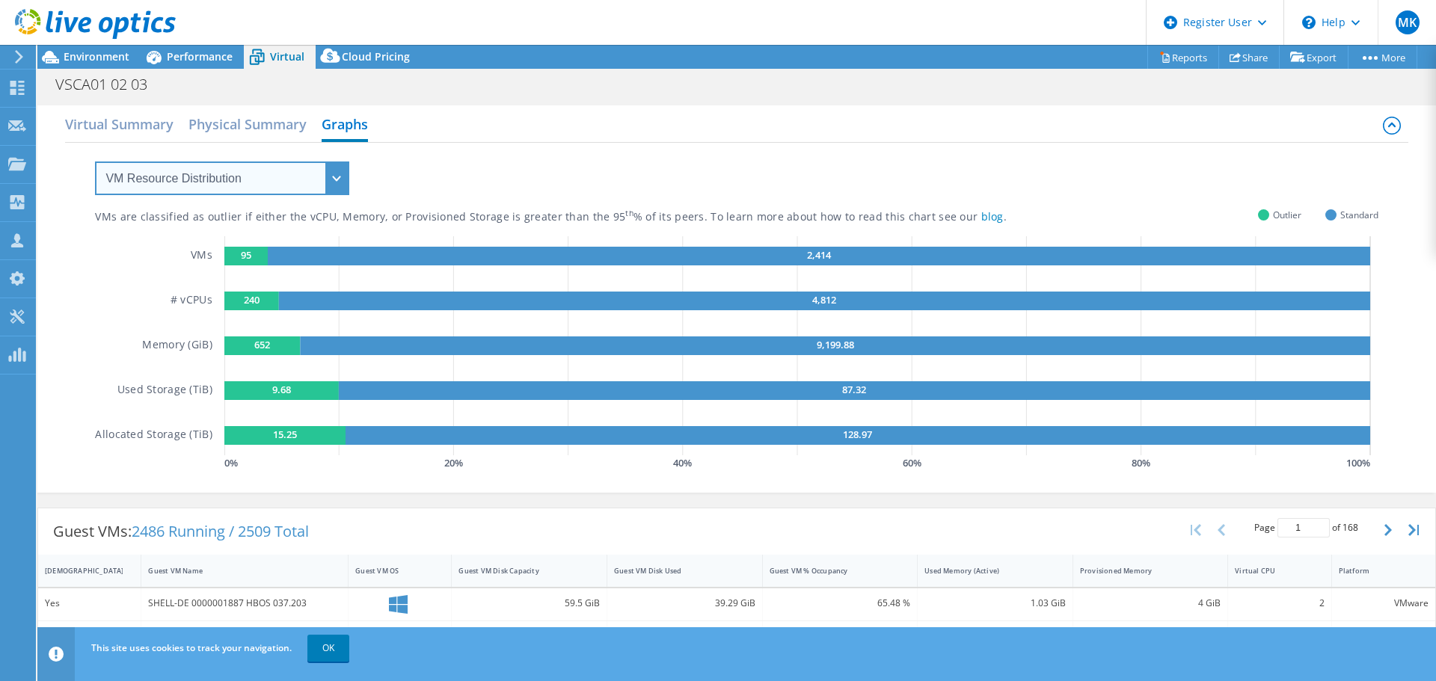
click at [295, 188] on select "VM Resource Distribution Provisioning Contrast Over Provisioning" at bounding box center [222, 179] width 254 height 34
select select "Over Provisioning"
click at [95, 162] on select "VM Resource Distribution Provisioning Contrast Over Provisioning" at bounding box center [222, 179] width 254 height 34
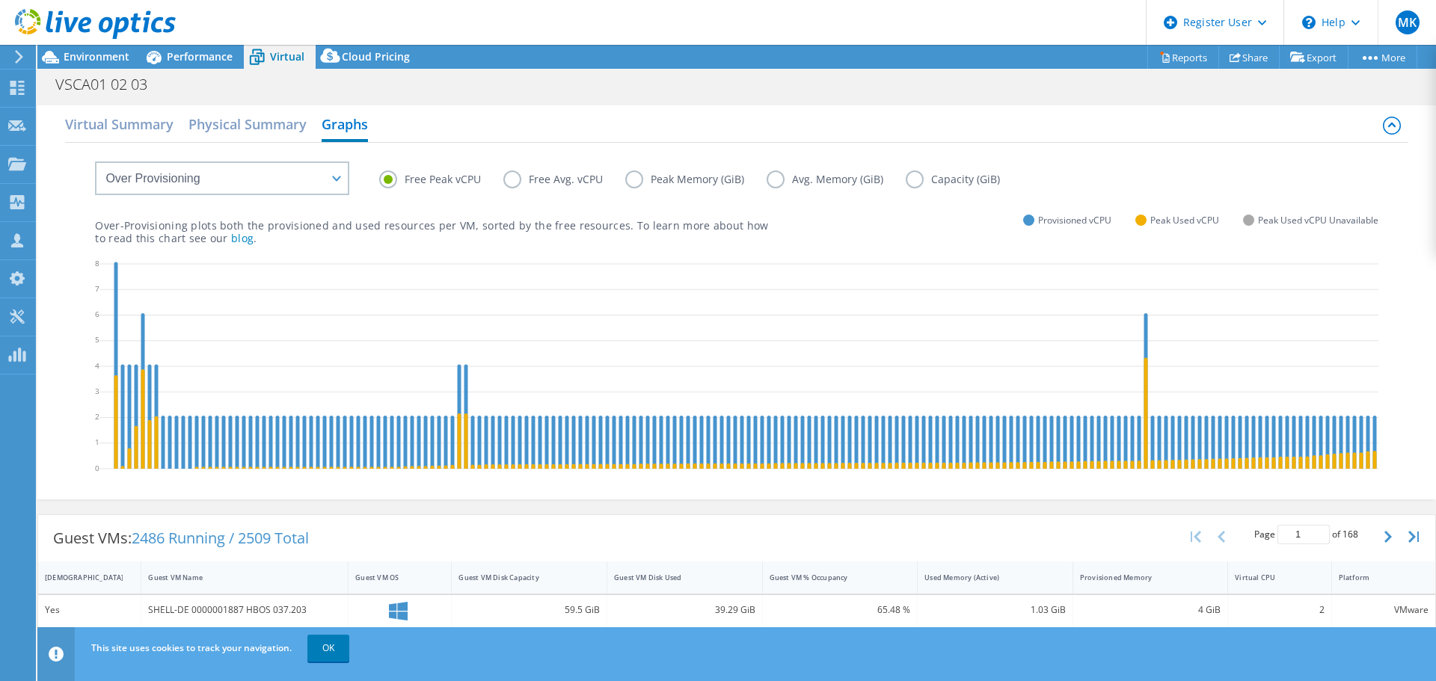
click at [510, 179] on label "Free Avg. vCPU" at bounding box center [564, 180] width 122 height 18
click at [0, 0] on input "Free Avg. vCPU" at bounding box center [0, 0] width 0 height 0
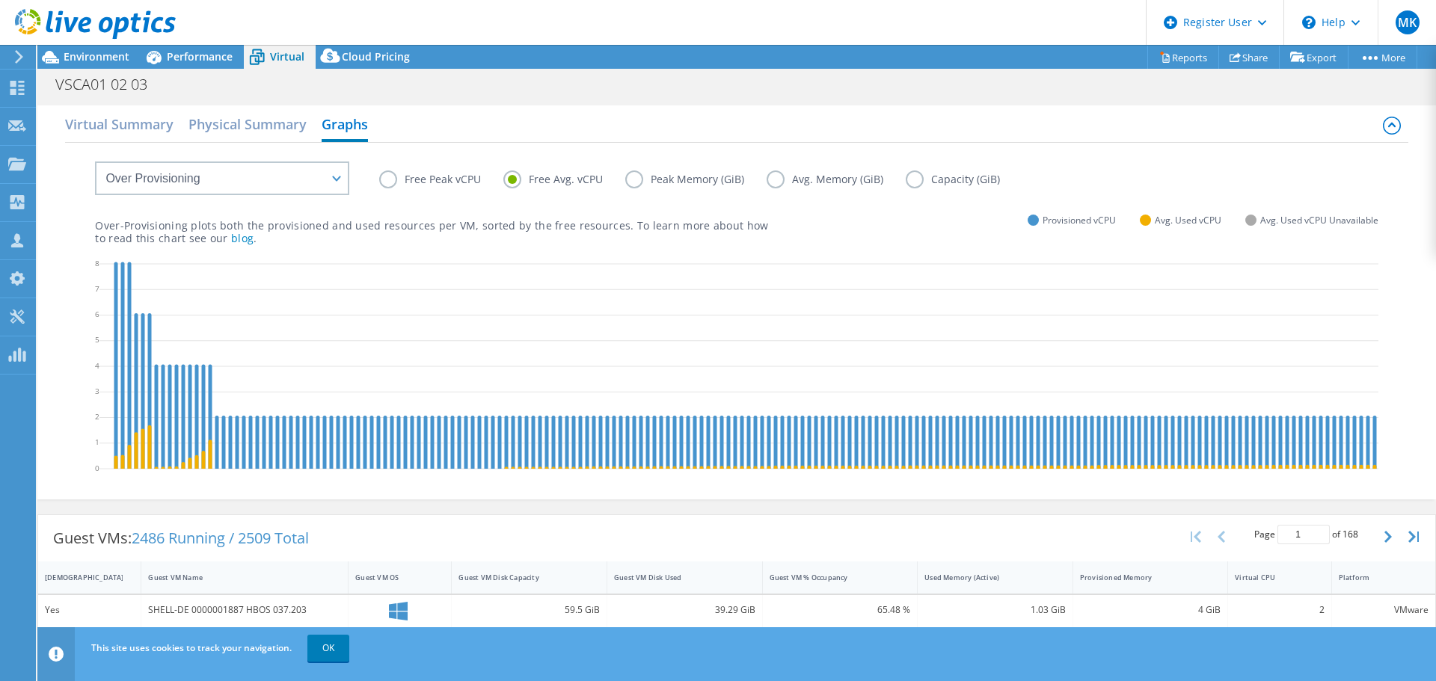
click at [395, 184] on label "Free Peak vCPU" at bounding box center [441, 180] width 124 height 18
click at [0, 0] on input "Free Peak vCPU" at bounding box center [0, 0] width 0 height 0
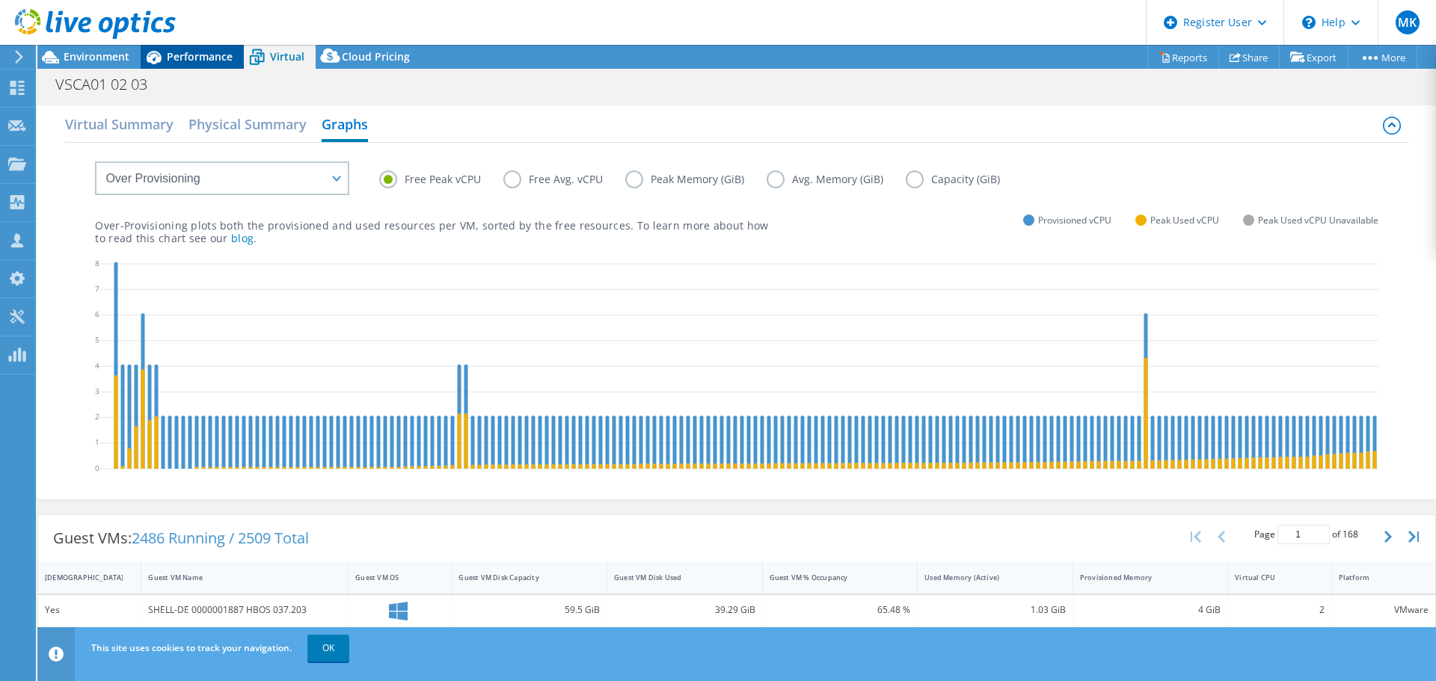
click at [191, 66] on div "Performance" at bounding box center [192, 57] width 103 height 24
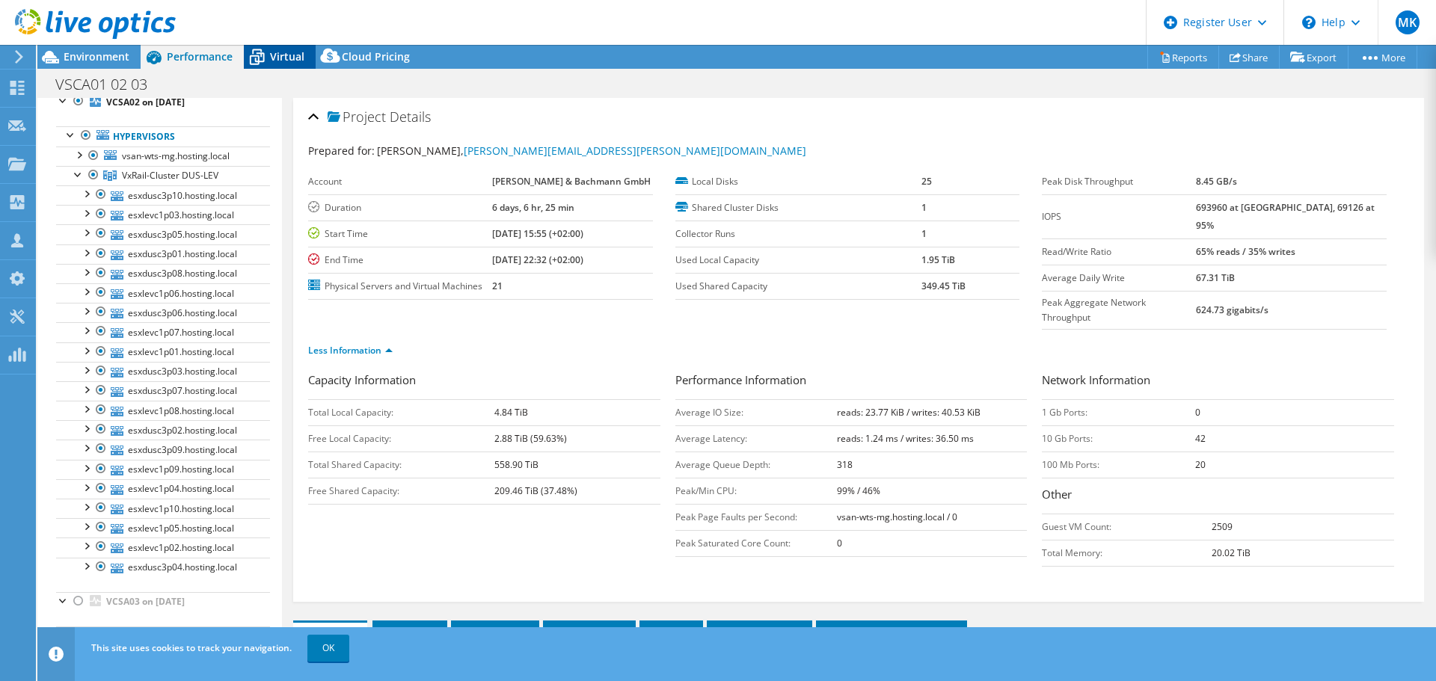
click at [275, 61] on span "Virtual" at bounding box center [287, 56] width 34 height 14
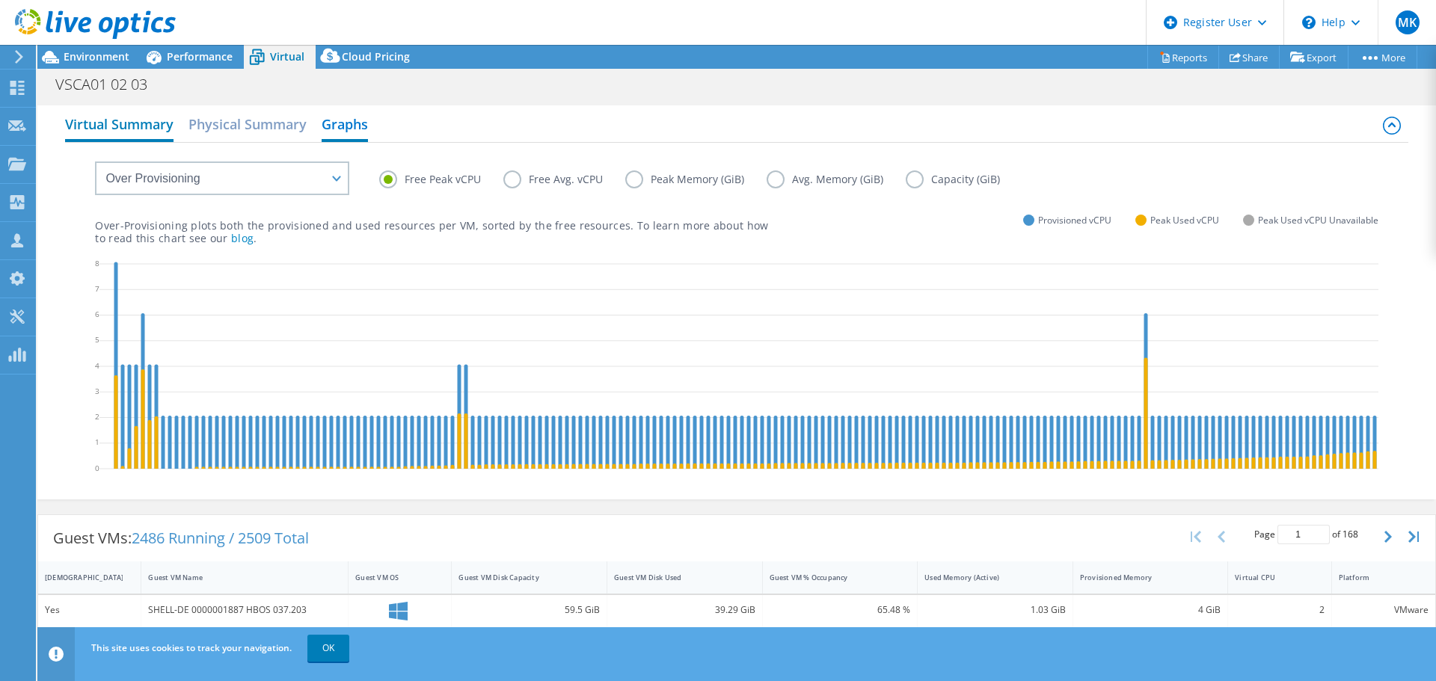
click at [91, 121] on h2 "Virtual Summary" at bounding box center [119, 125] width 108 height 33
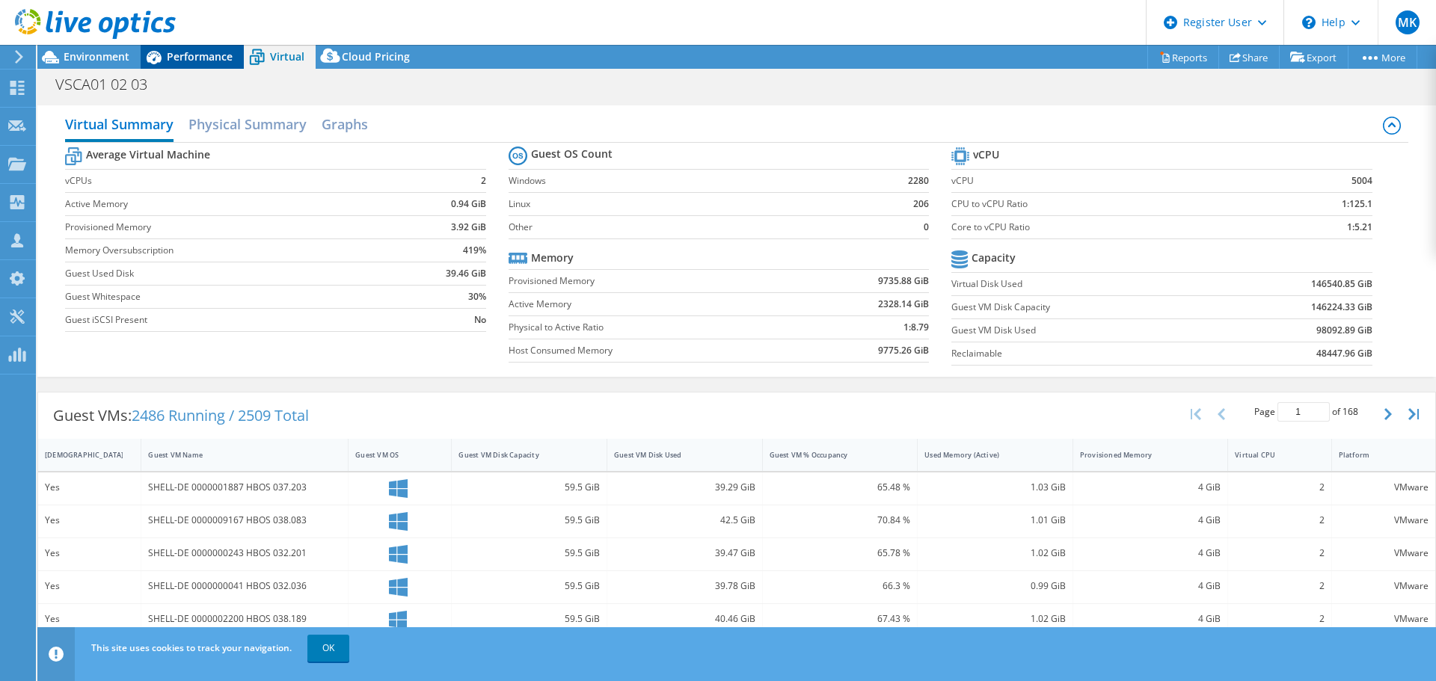
click at [237, 52] on div "Performance" at bounding box center [192, 57] width 103 height 24
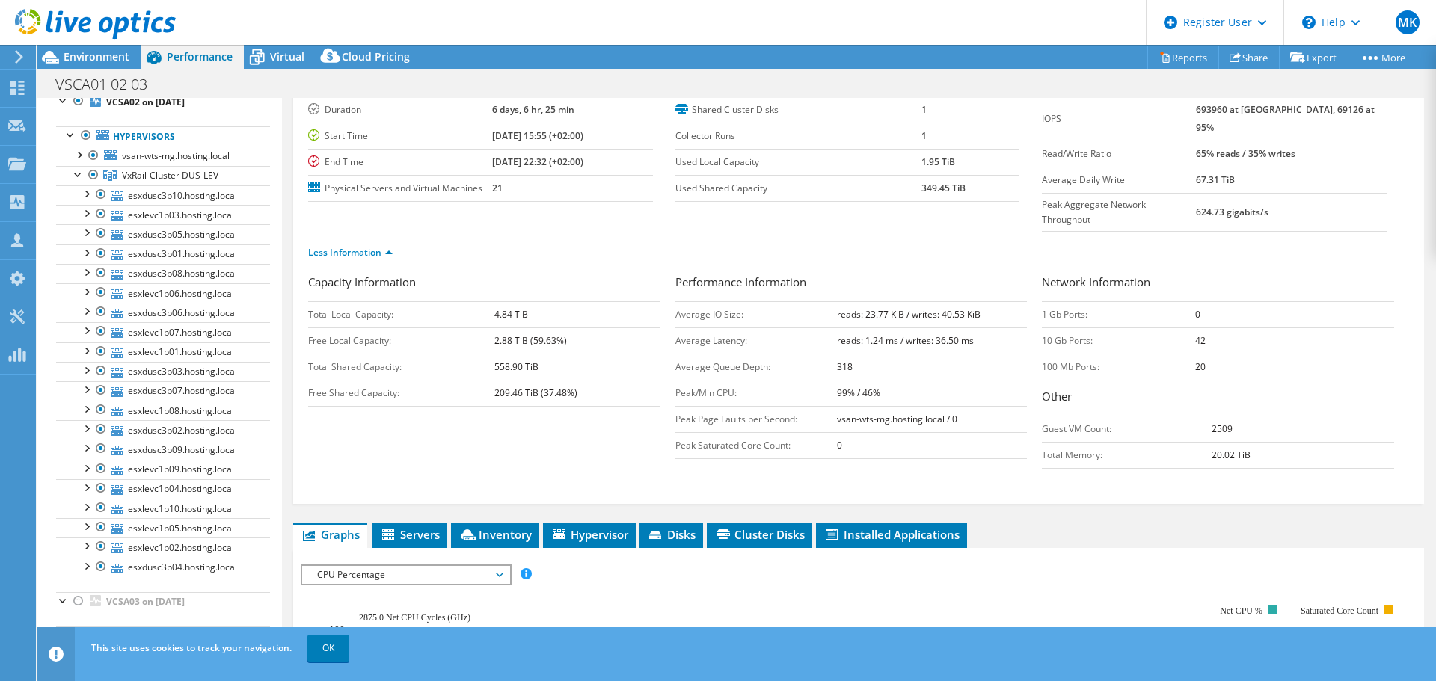
scroll to position [82, 0]
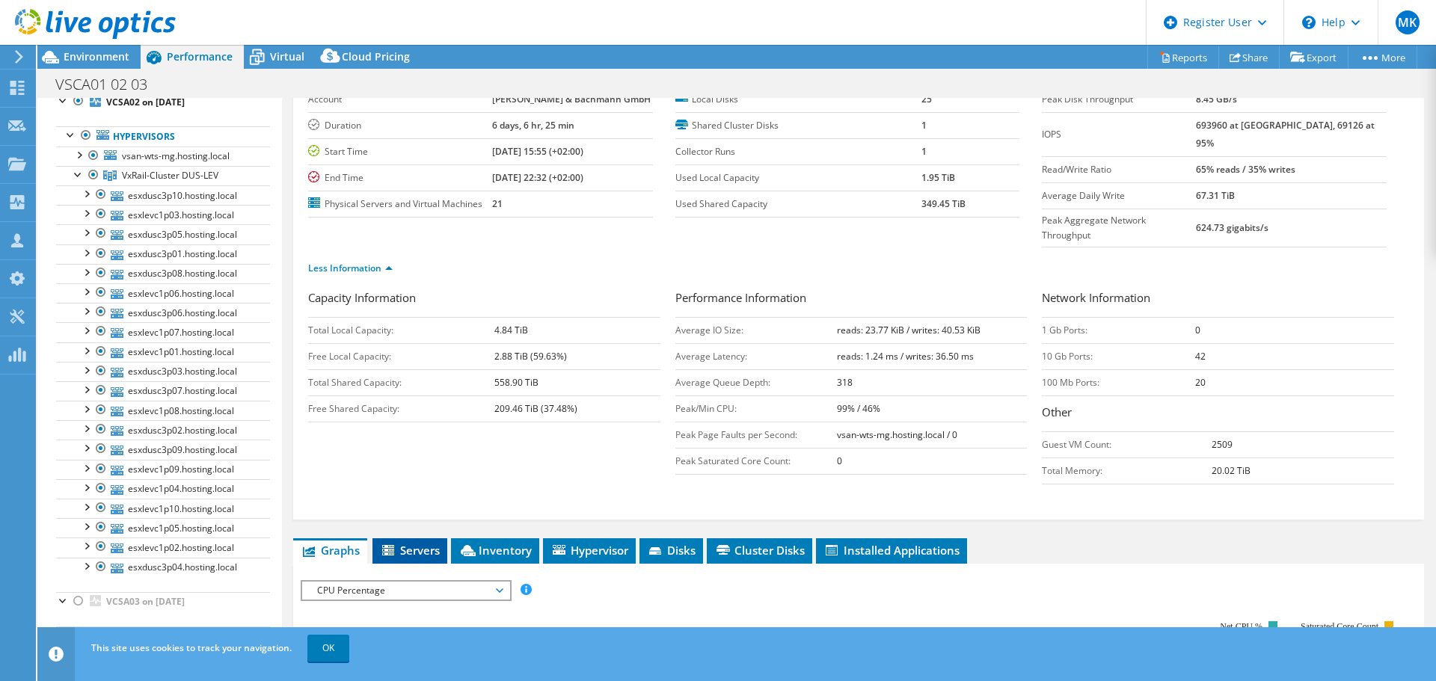
click at [420, 543] on span "Servers" at bounding box center [410, 550] width 60 height 15
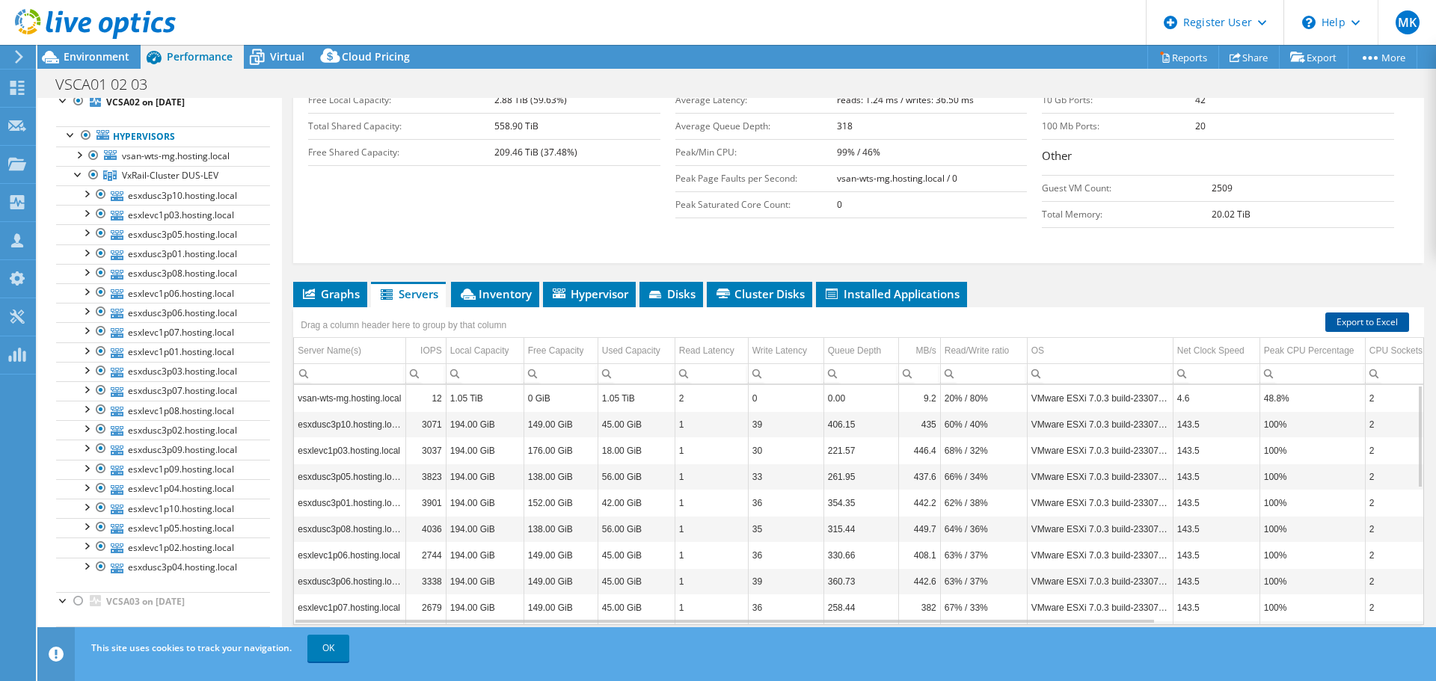
click at [1334, 313] on link "Export to Excel" at bounding box center [1368, 322] width 84 height 19
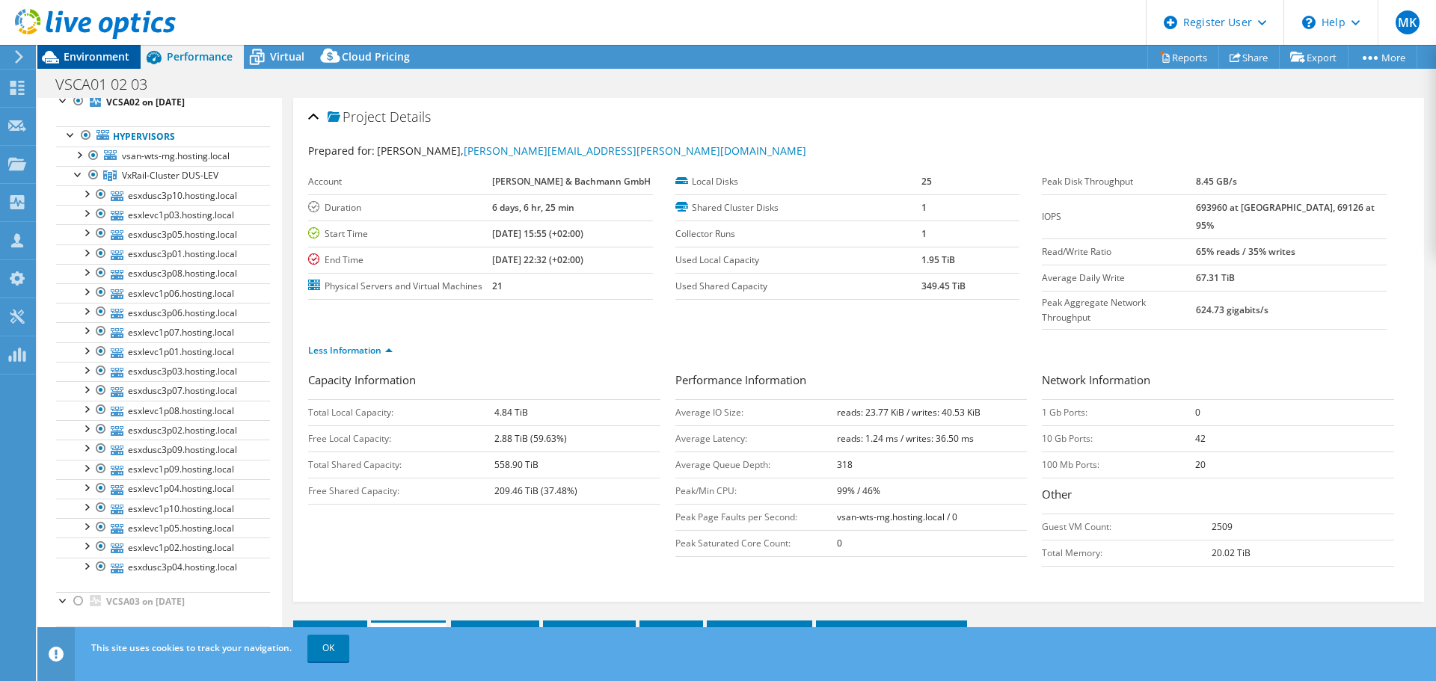
click at [112, 56] on span "Environment" at bounding box center [97, 56] width 66 height 14
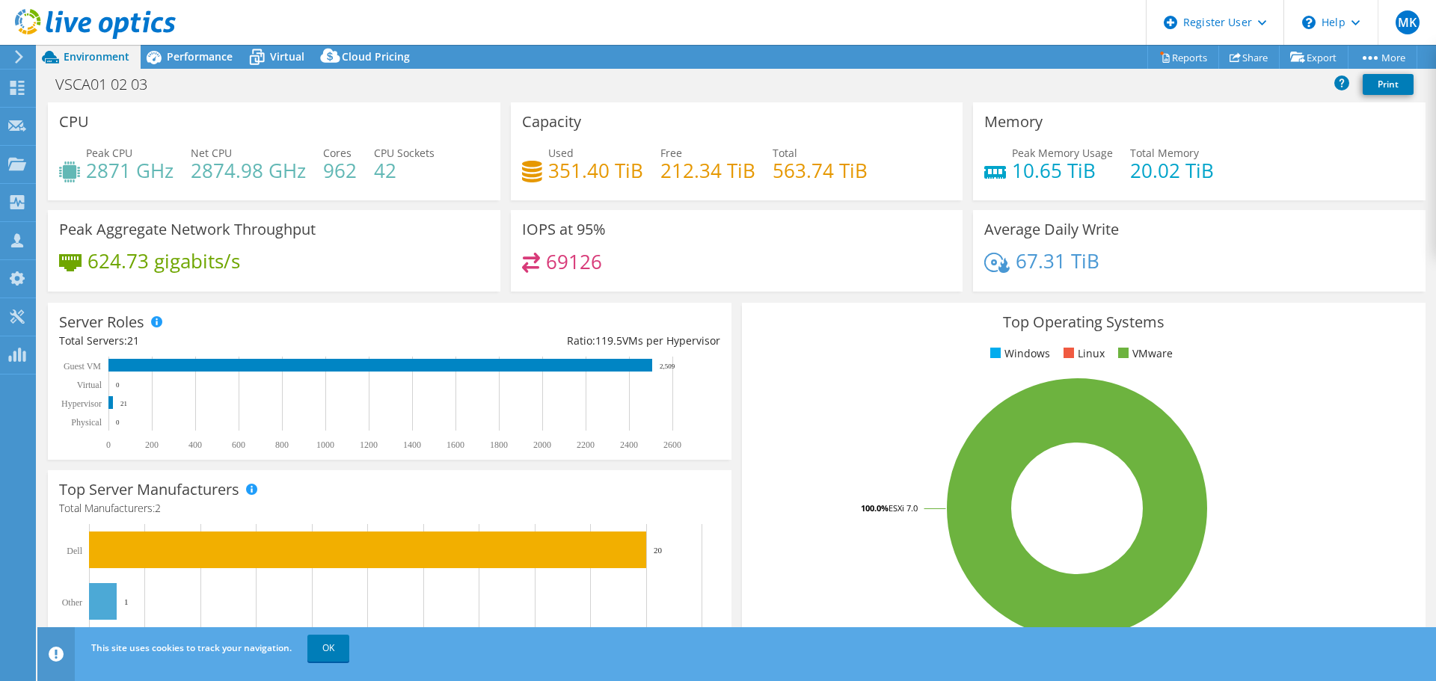
select select "EUFrankfurt"
select select "USD"
